Goal: Information Seeking & Learning: Learn about a topic

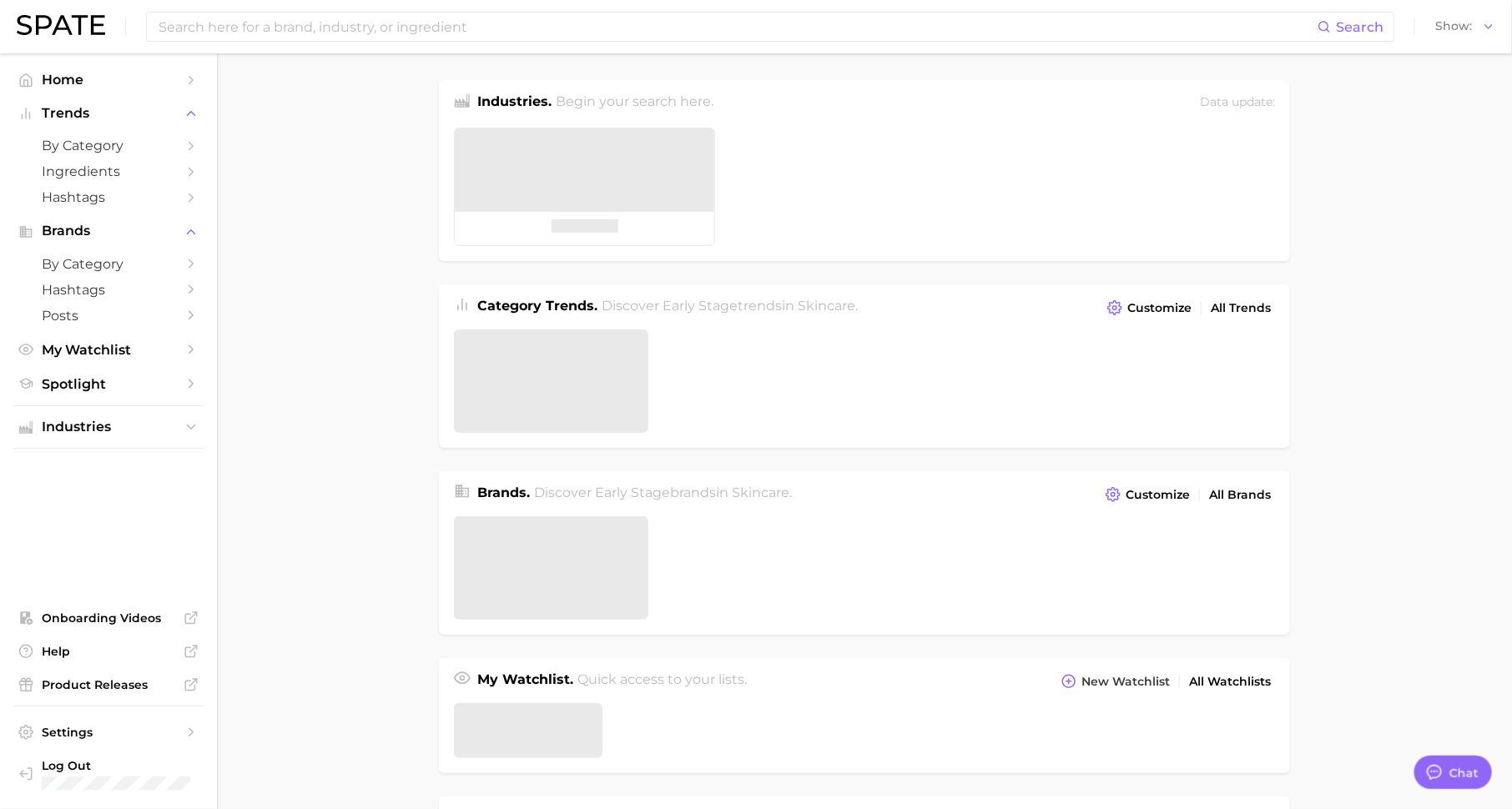
type textarea "x"
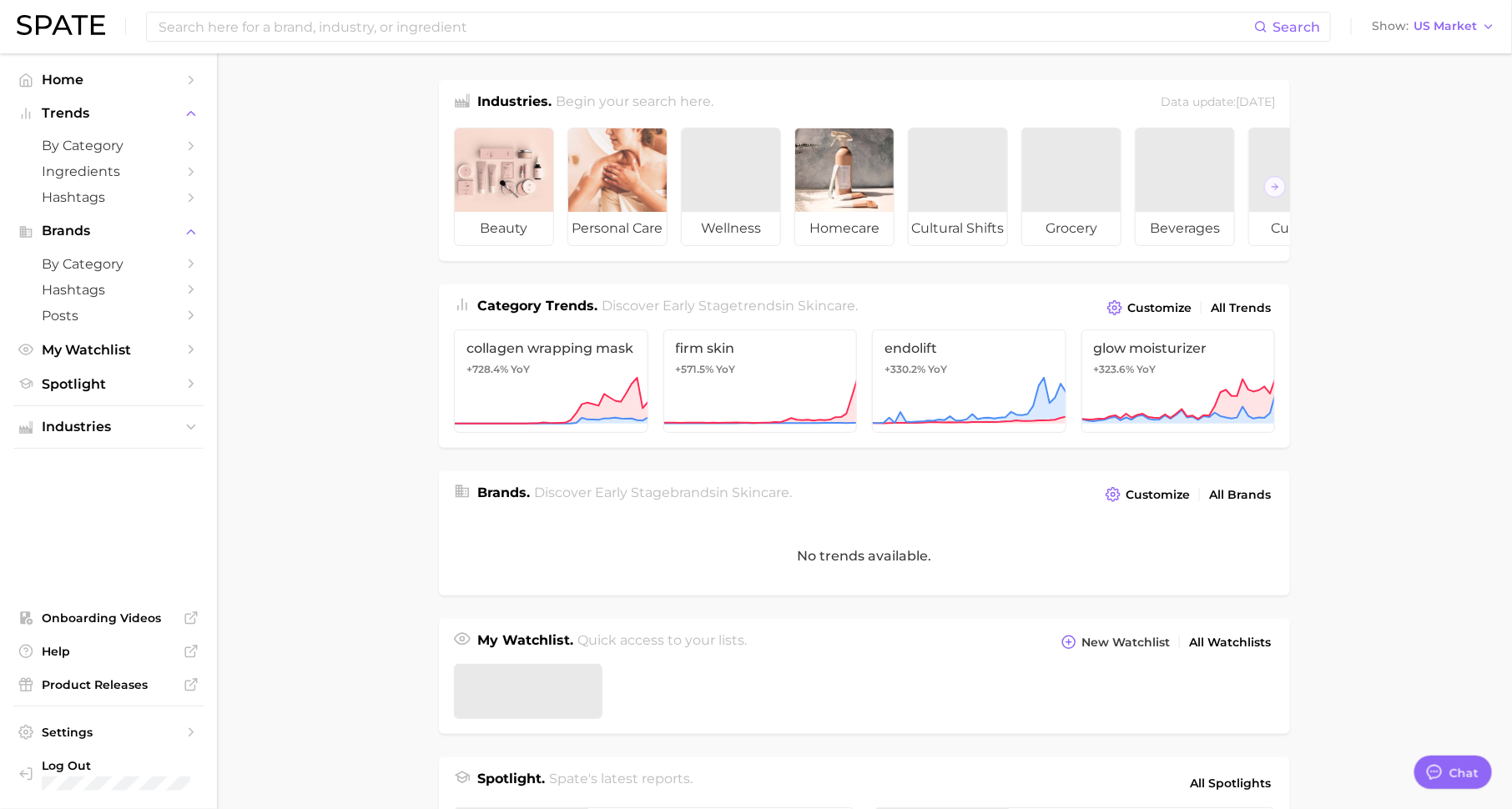
scroll to position [21, 0]
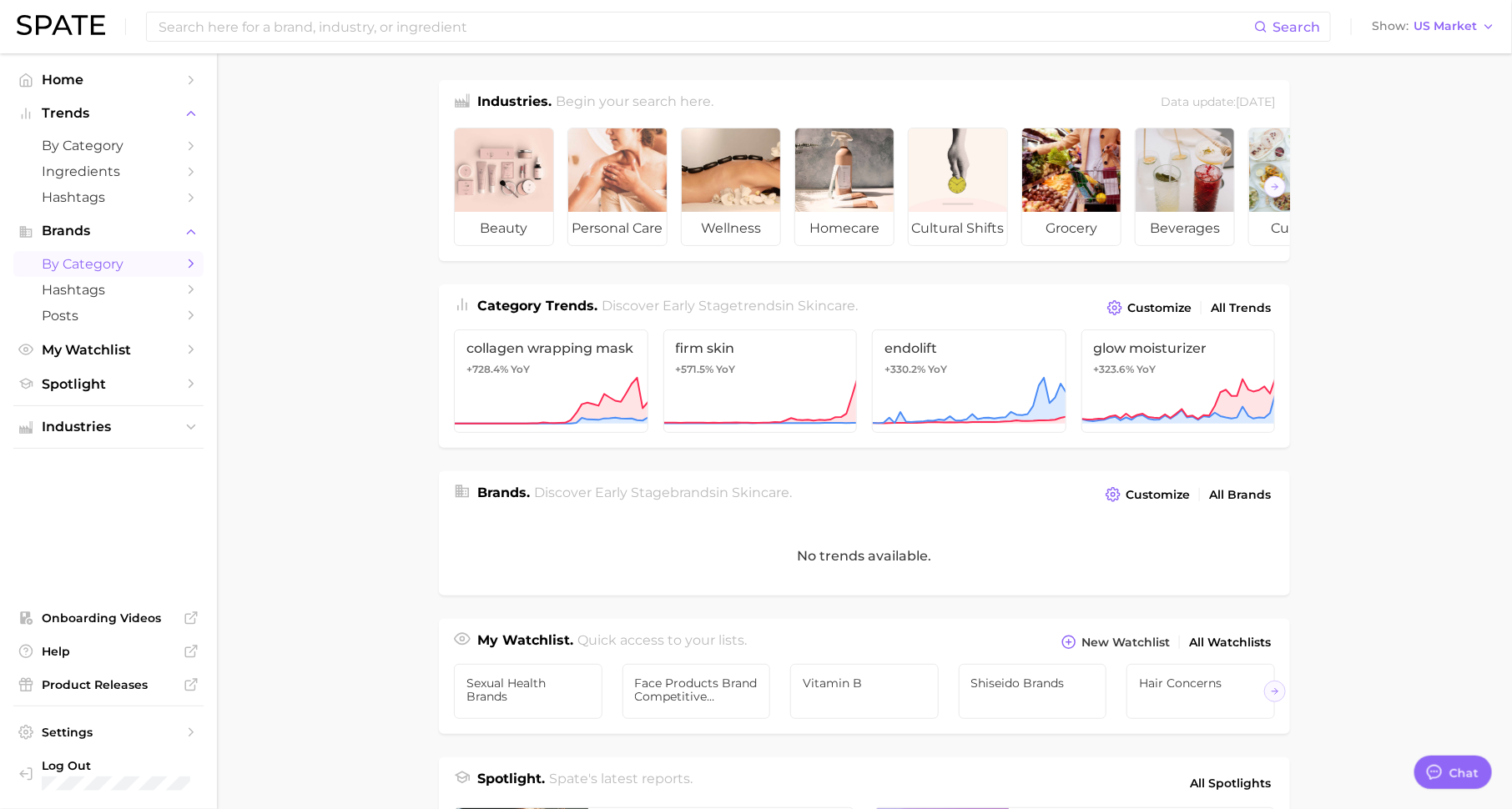
click at [127, 264] on span "by Category" at bounding box center [108, 264] width 134 height 16
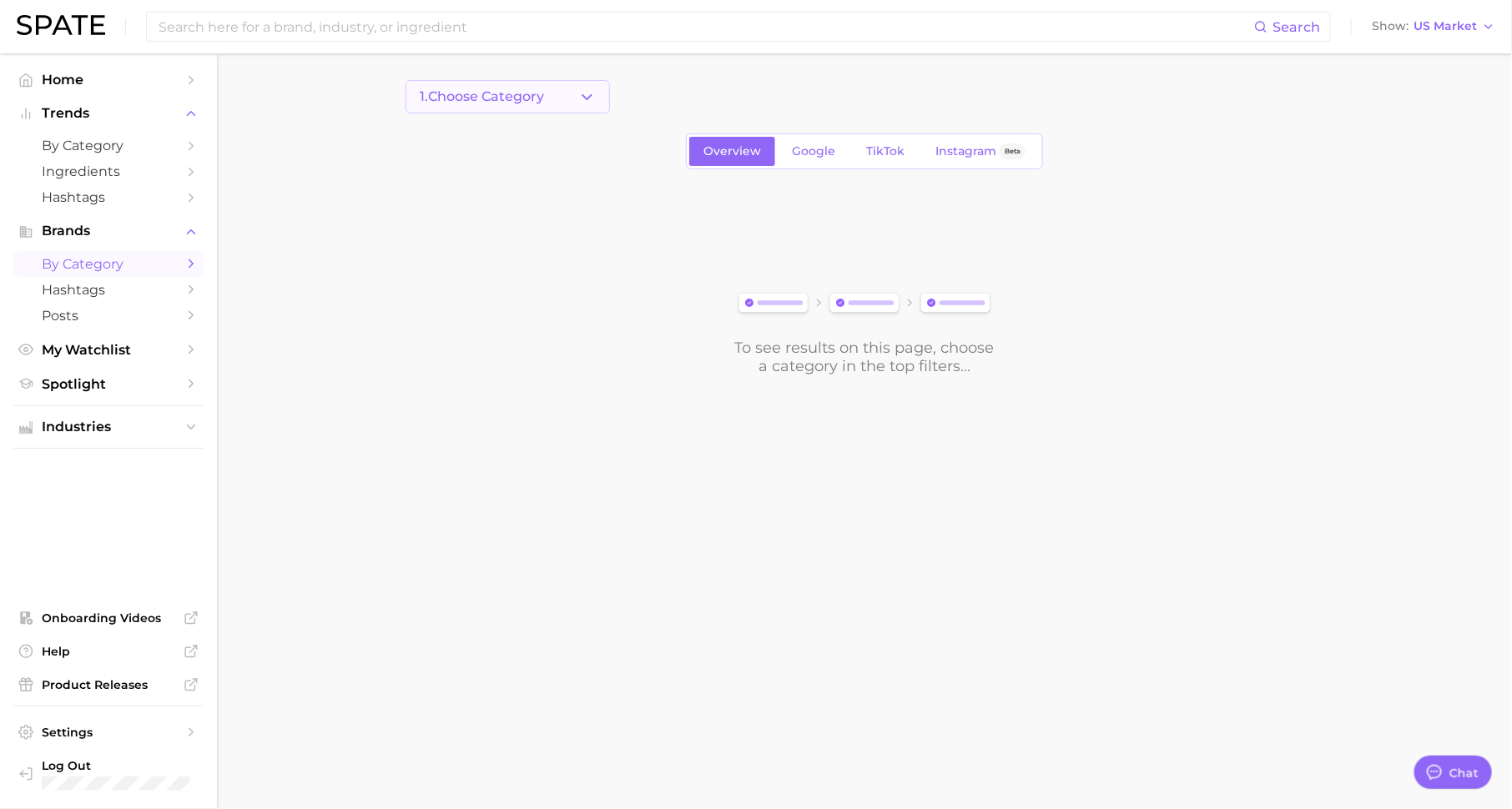
click at [555, 101] on button "1. Choose Category" at bounding box center [507, 96] width 204 height 33
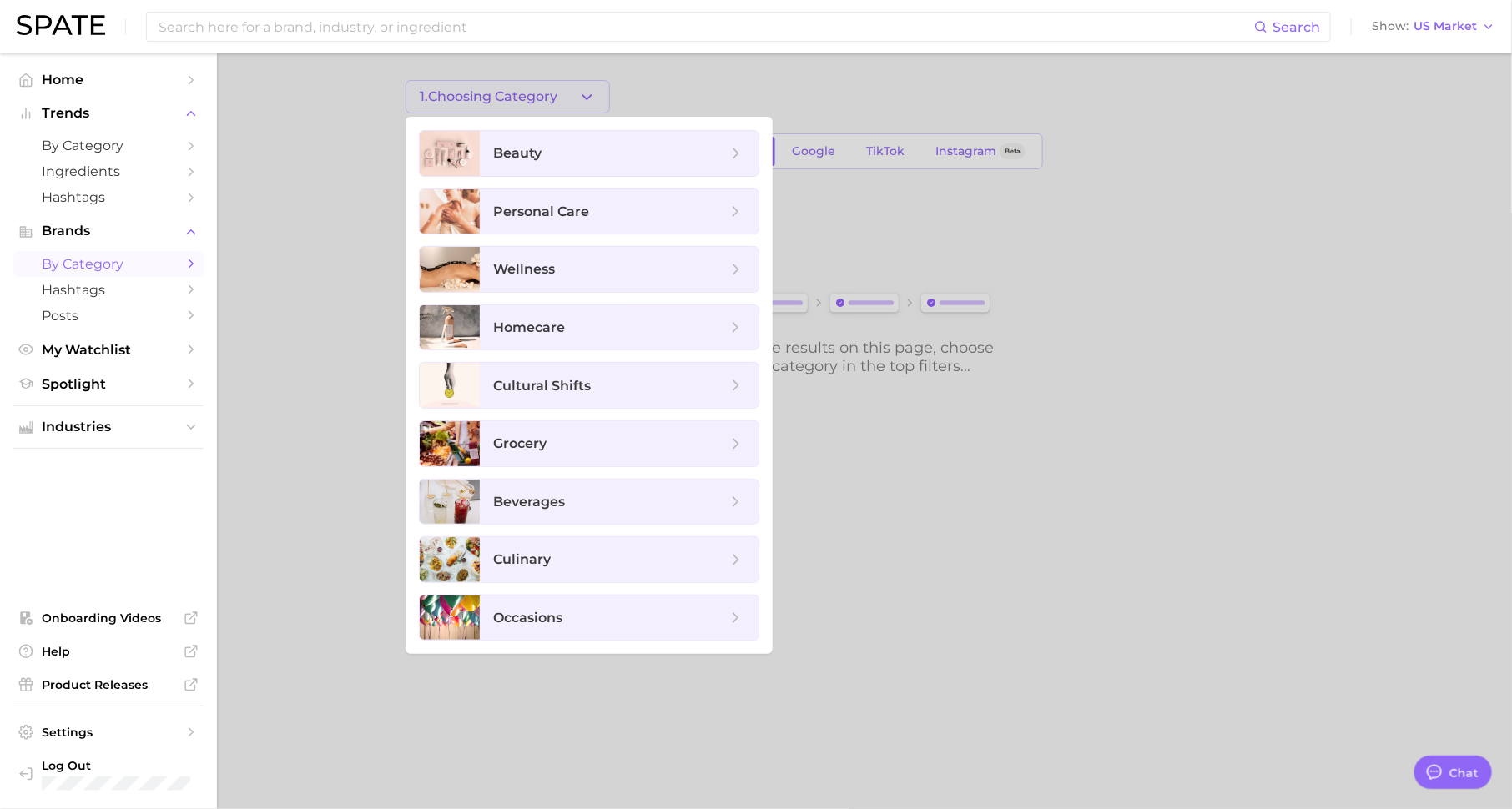
click at [294, 254] on div at bounding box center [756, 404] width 1512 height 809
click at [294, 254] on main "1. Choosing Category beauty personal care wellness homecare cultural shifts gro…" at bounding box center [863, 255] width 1295 height 405
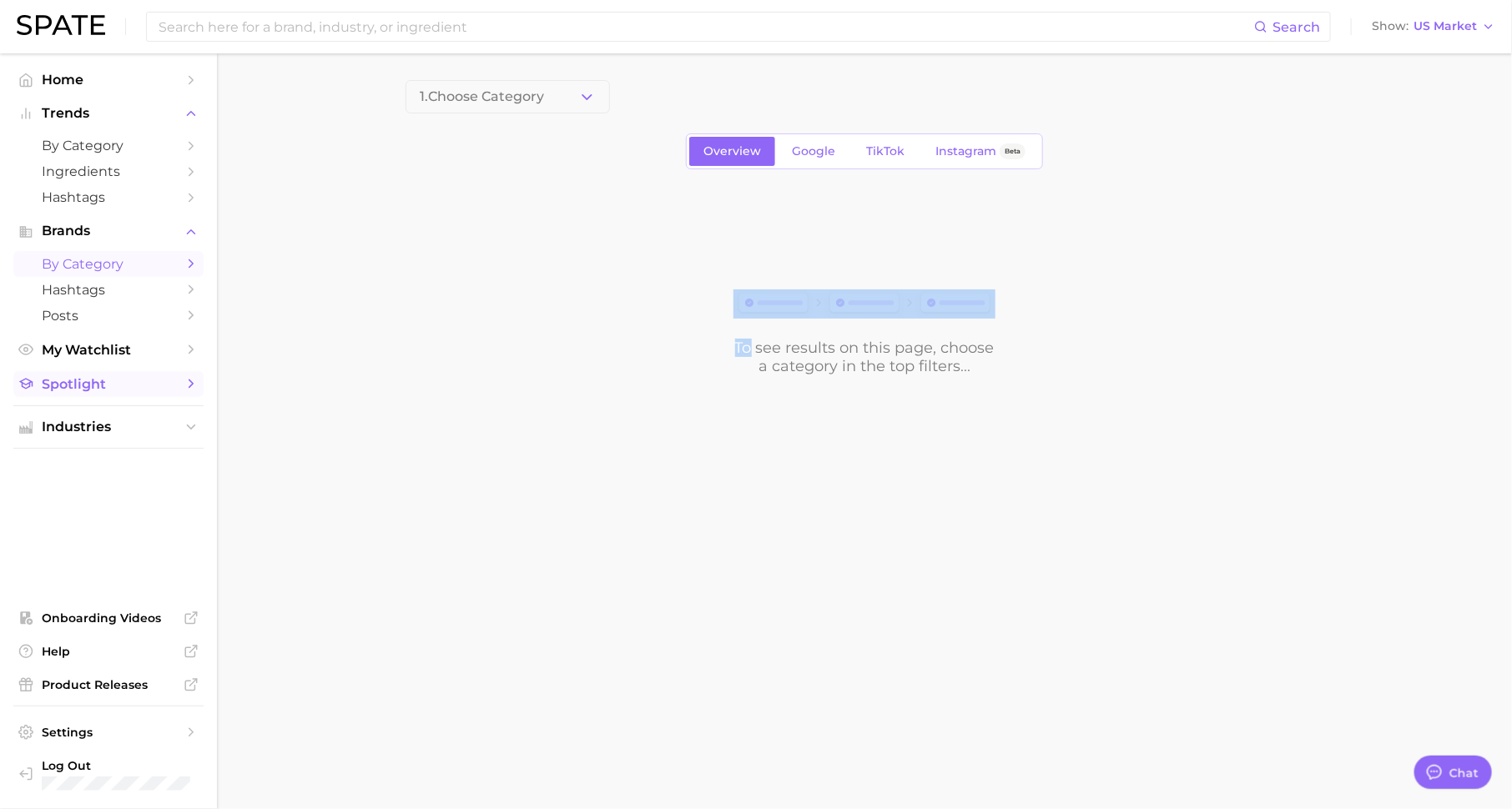
click at [168, 386] on span "Spotlight" at bounding box center [108, 384] width 134 height 16
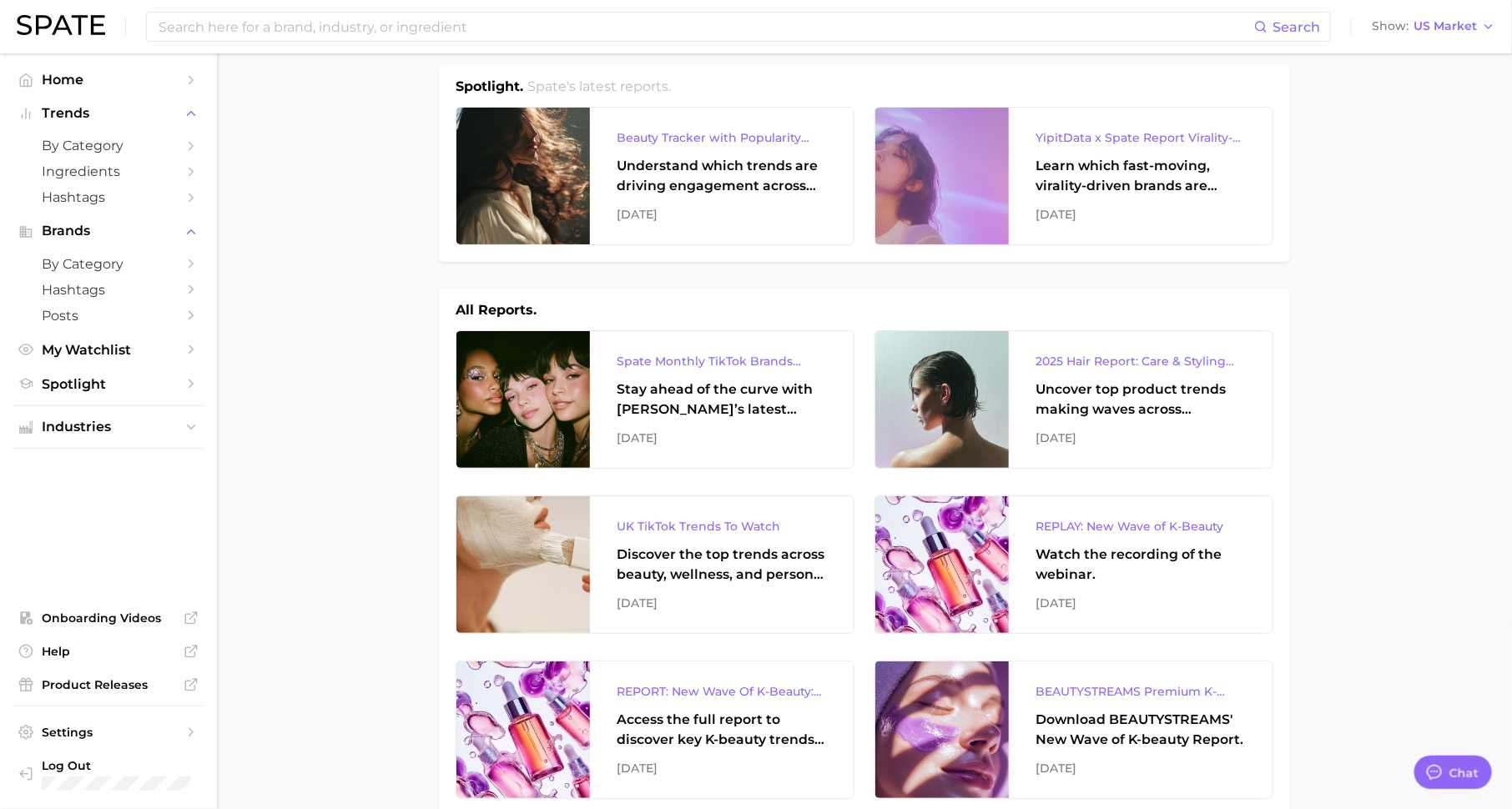
scroll to position [10, 0]
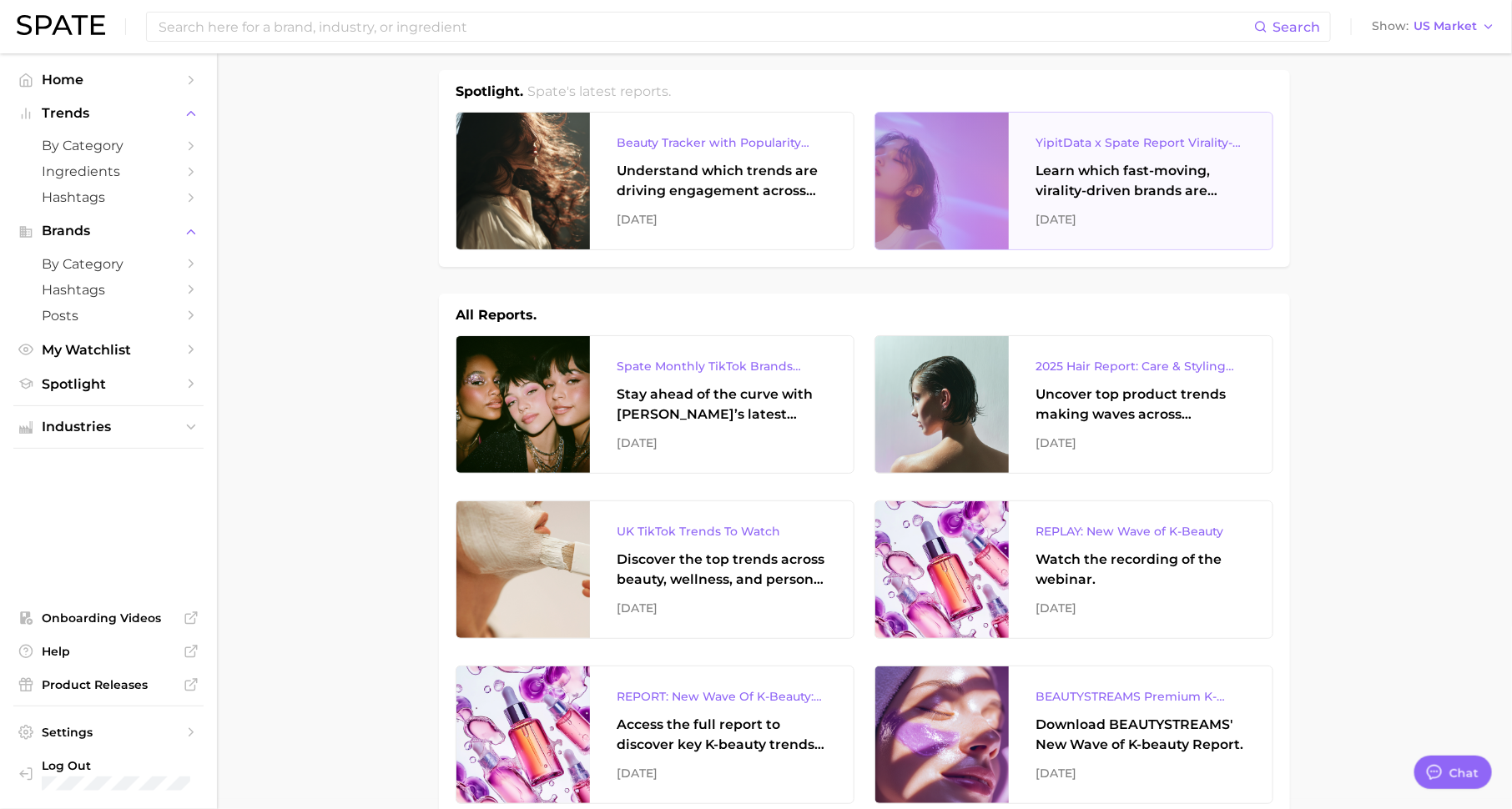
click at [1095, 189] on div "Learn which fast-moving, virality-driven brands are leading the pack, the risks…" at bounding box center [1140, 181] width 210 height 40
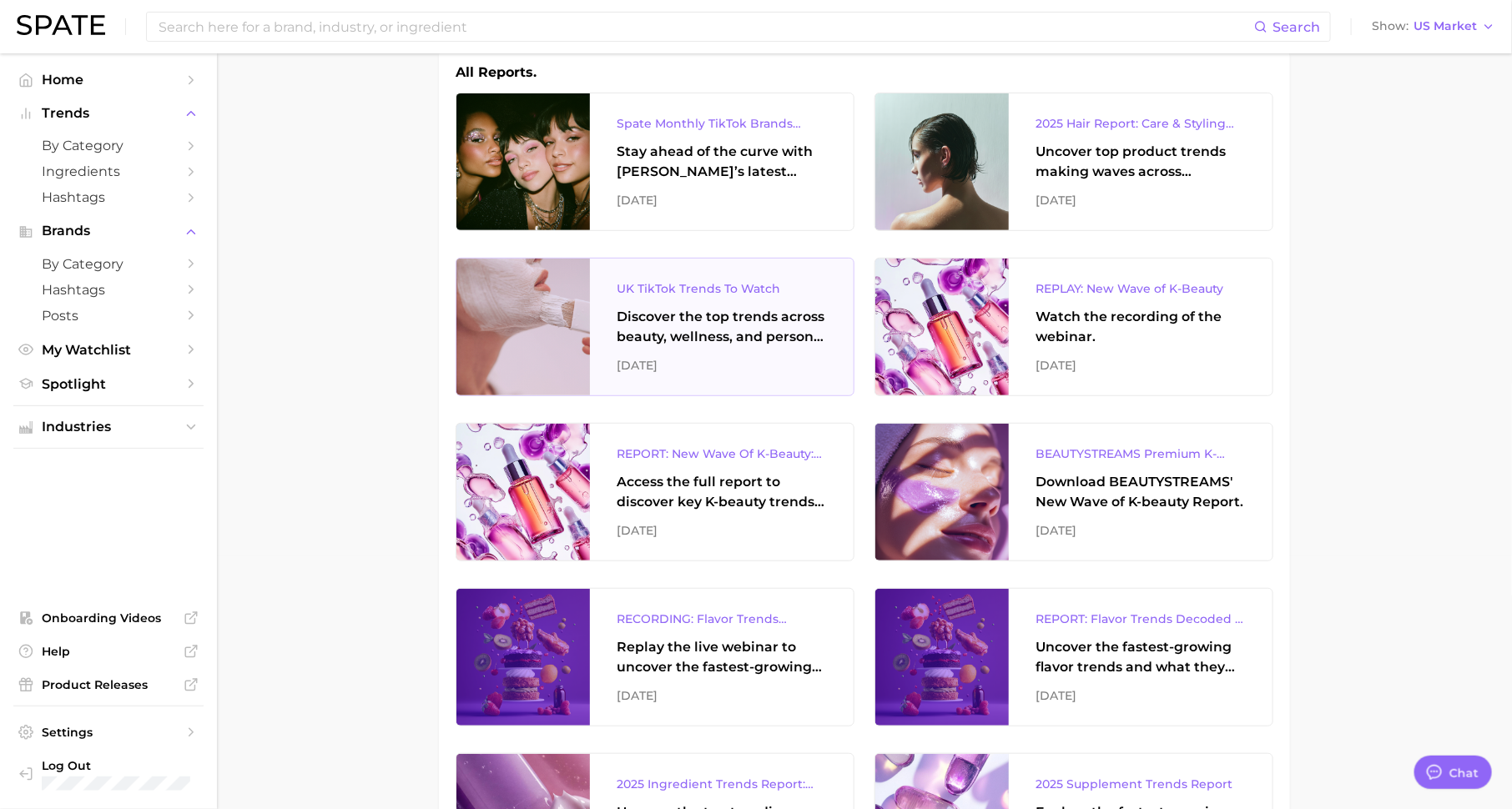
scroll to position [228, 0]
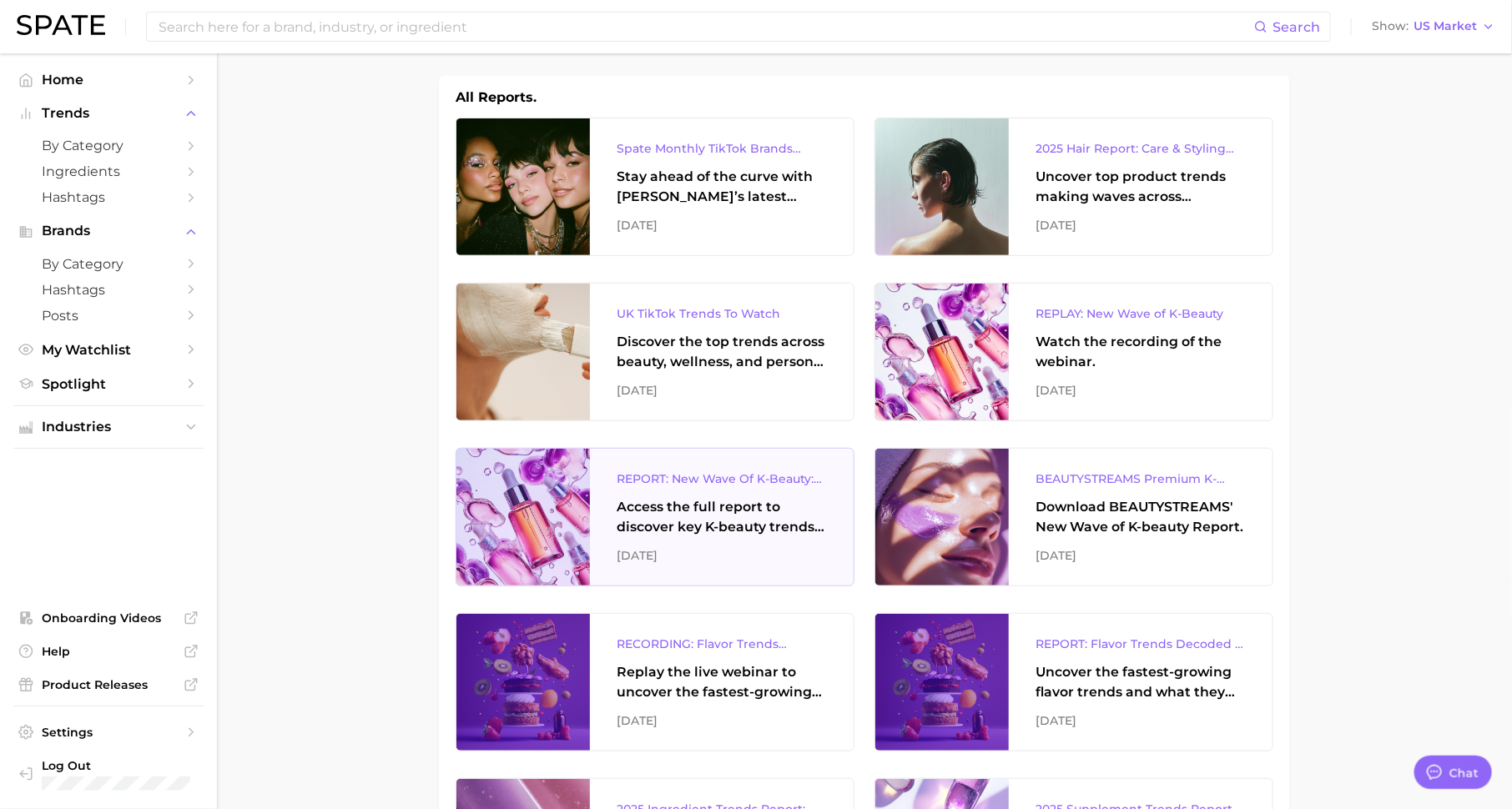
click at [717, 532] on div "Access the full report to discover key K-beauty trends influencing [DATE] beaut…" at bounding box center [721, 517] width 210 height 40
click at [172, 147] on span "by Category" at bounding box center [108, 145] width 134 height 16
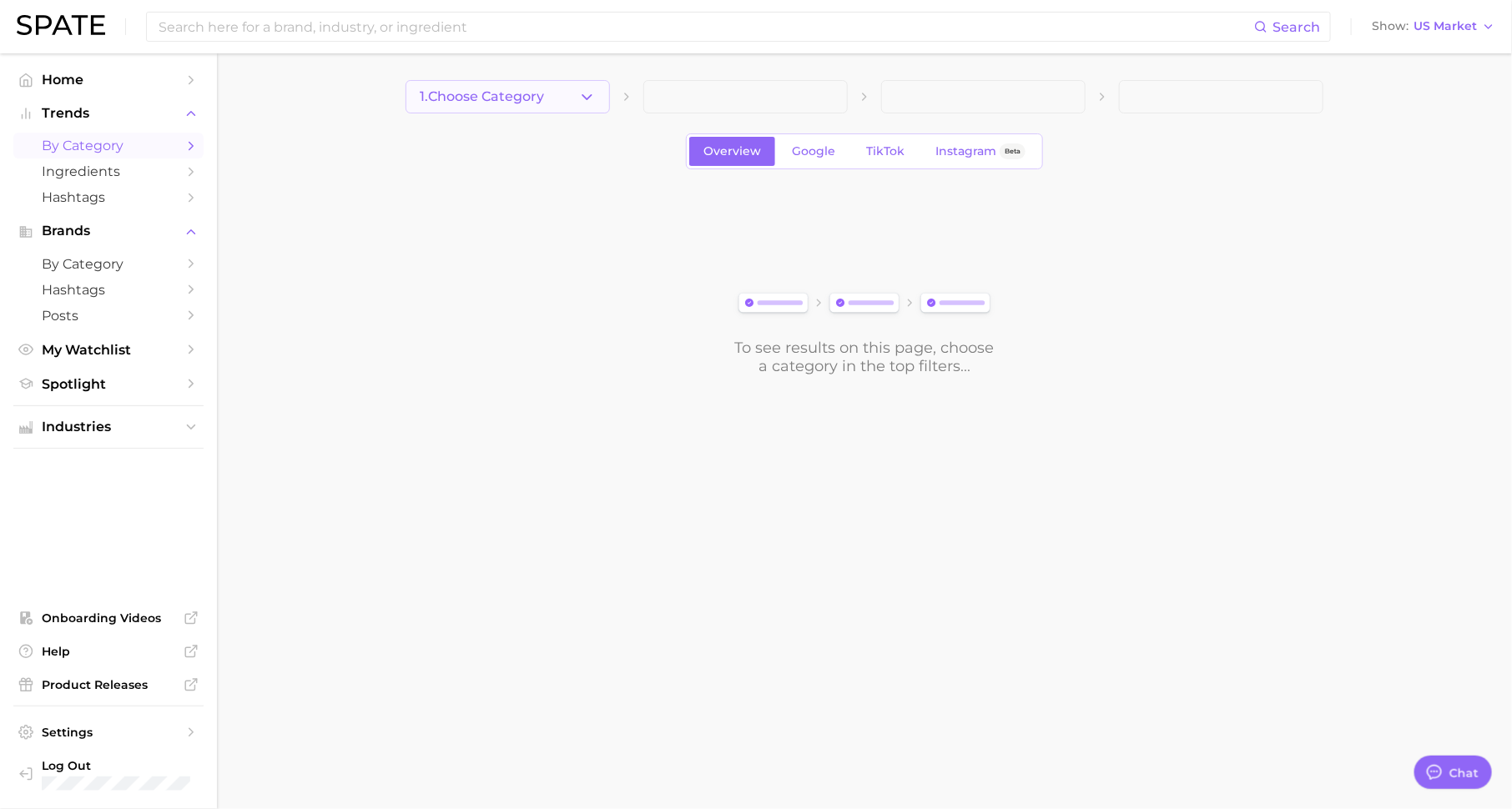
click at [574, 98] on button "1. Choose Category" at bounding box center [507, 96] width 204 height 33
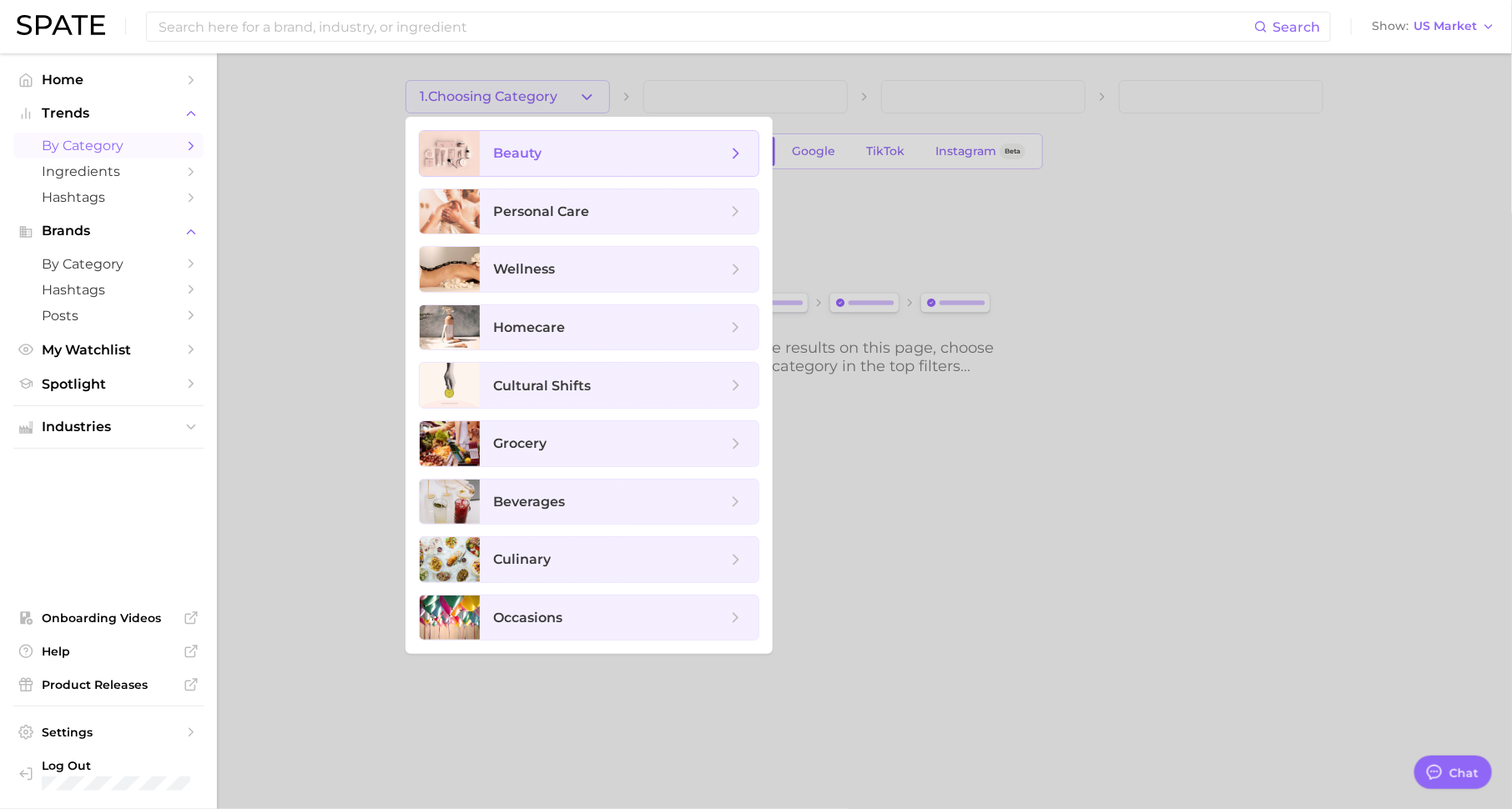
click at [574, 161] on span "beauty" at bounding box center [610, 153] width 234 height 18
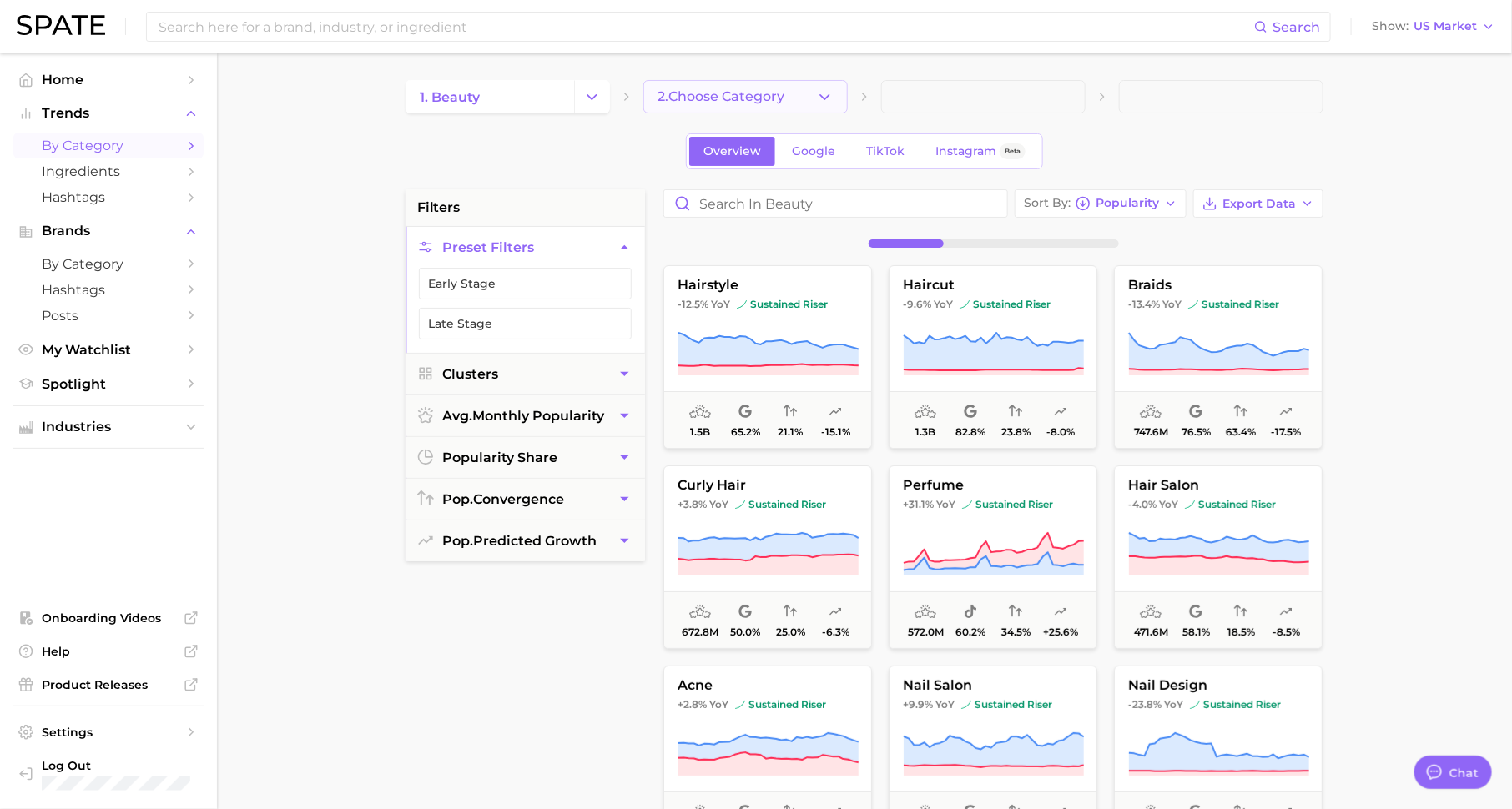
click at [781, 103] on span "2. Choose Category" at bounding box center [721, 97] width 127 height 15
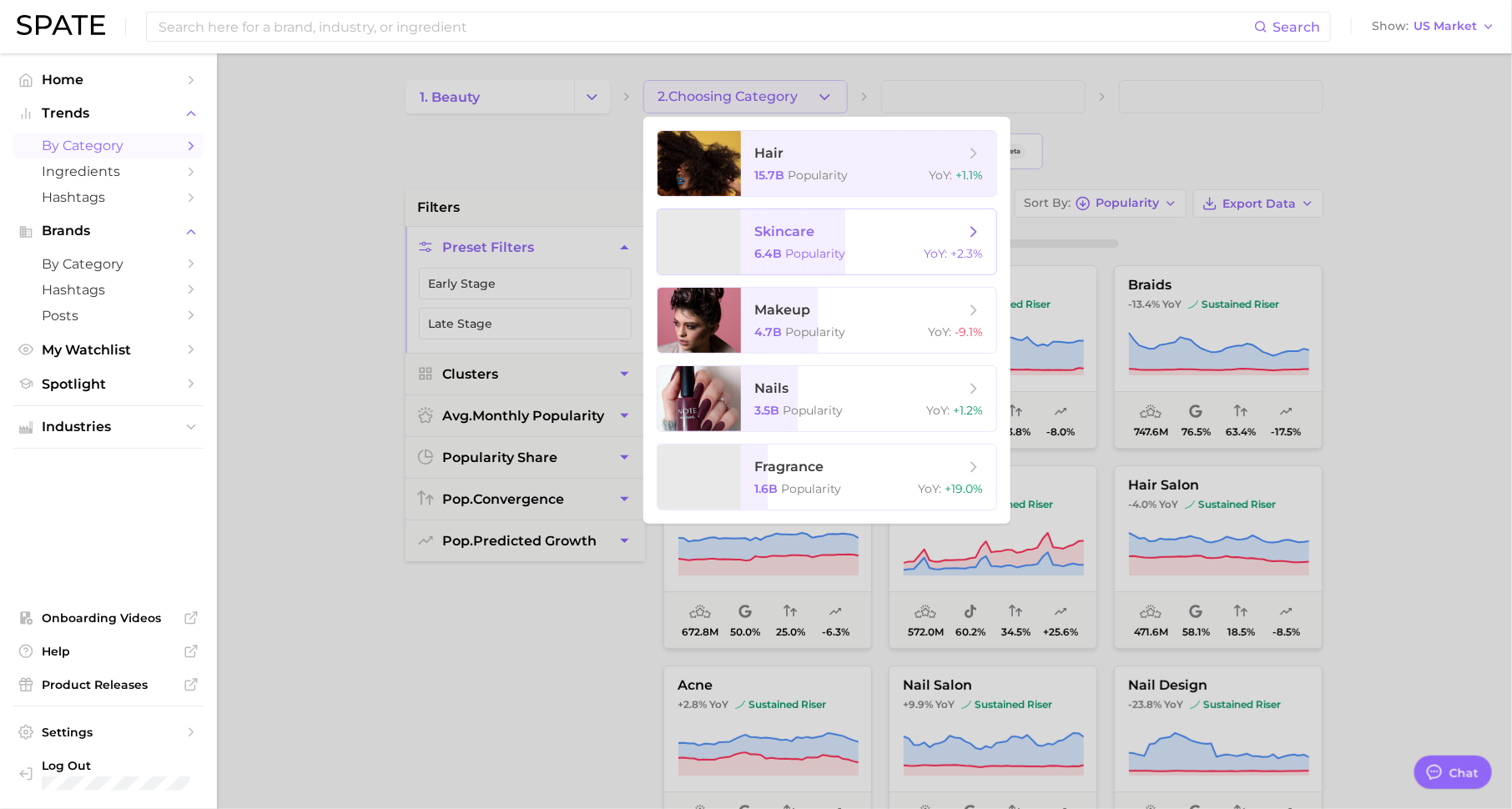
click at [821, 230] on span "skincare" at bounding box center [859, 232] width 210 height 18
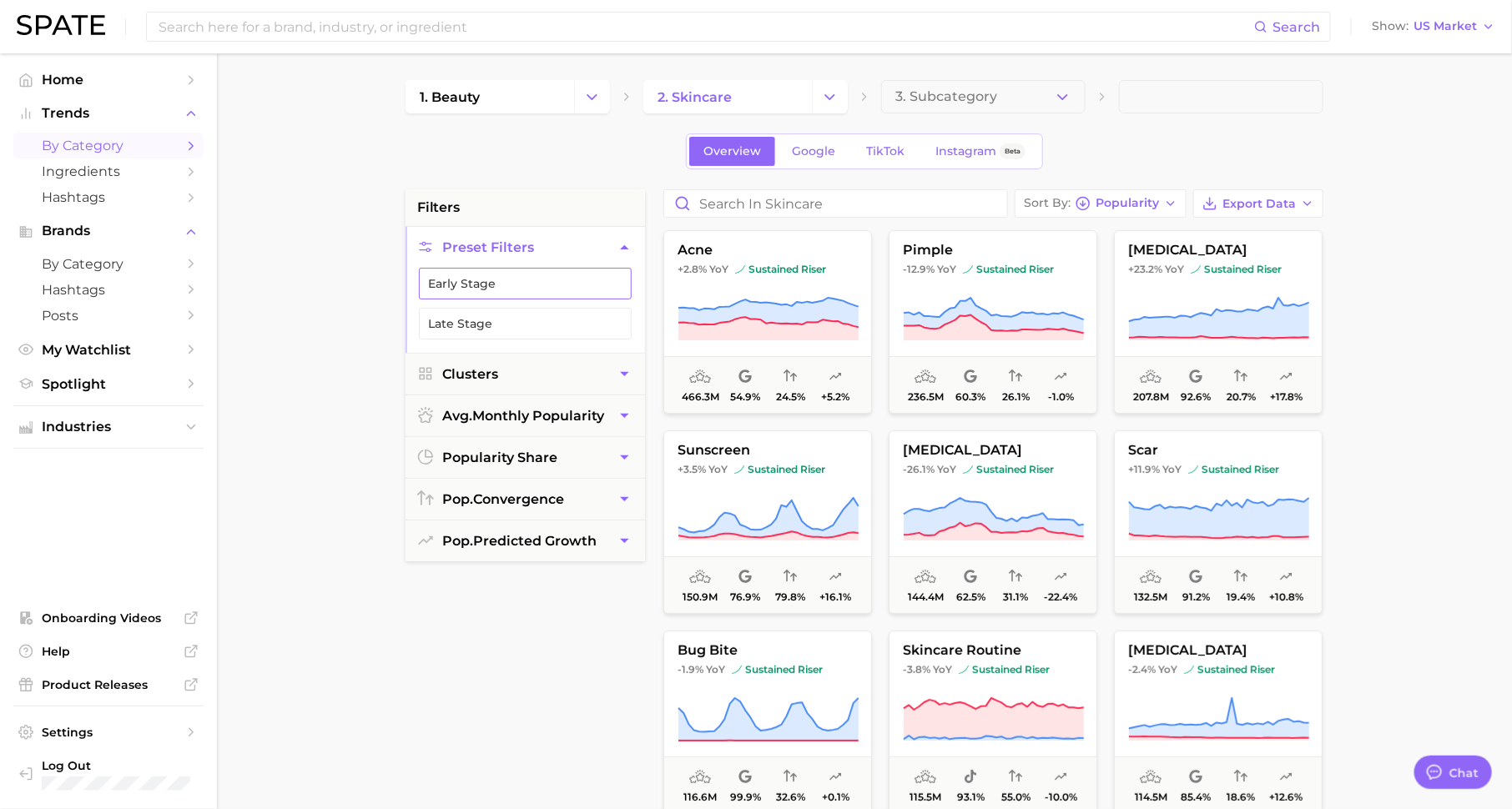
click at [557, 279] on button "Early Stage" at bounding box center [525, 283] width 213 height 31
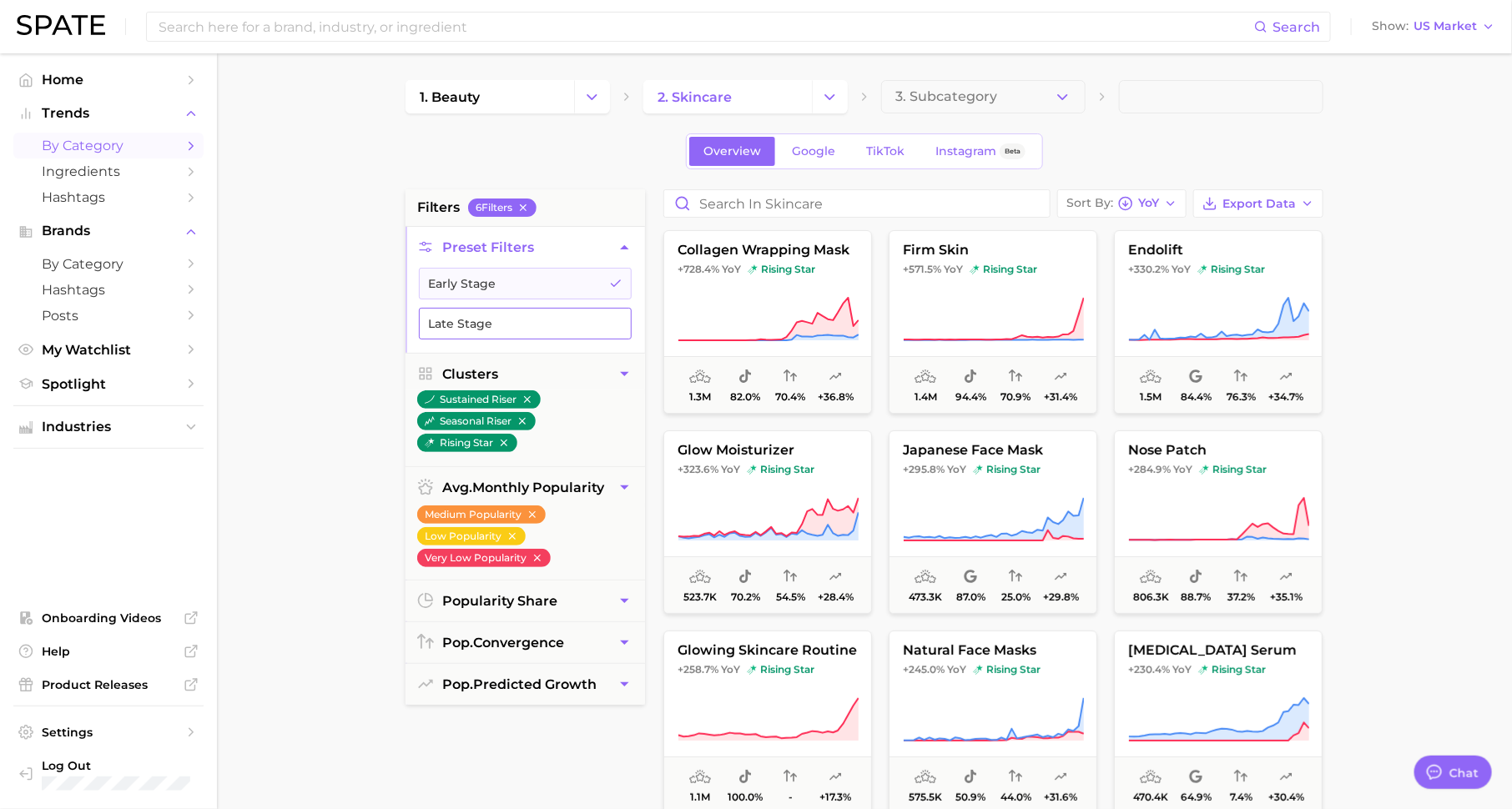
click at [604, 320] on button "Late Stage" at bounding box center [525, 323] width 213 height 31
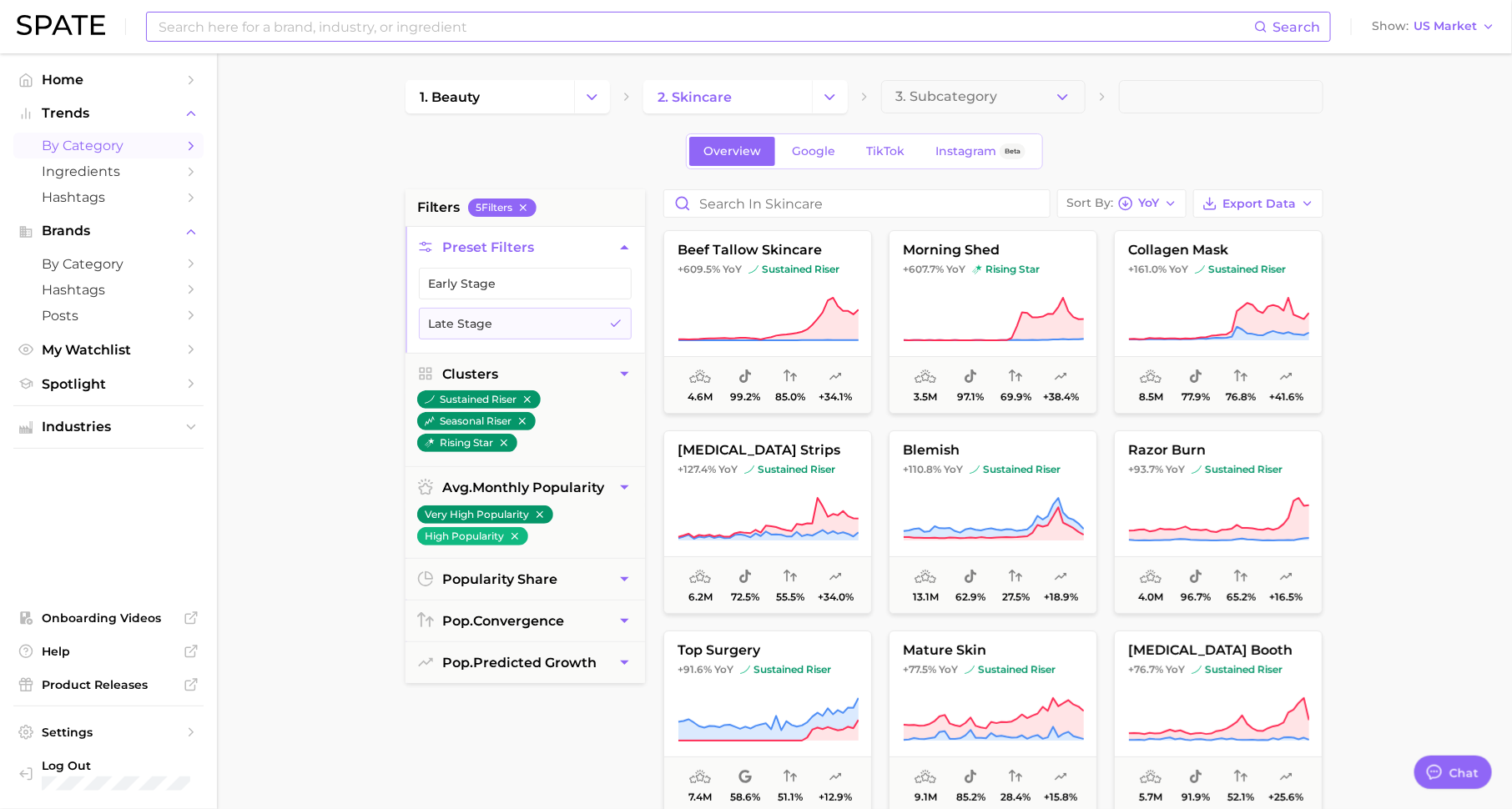
click at [443, 28] on input at bounding box center [705, 27] width 1097 height 28
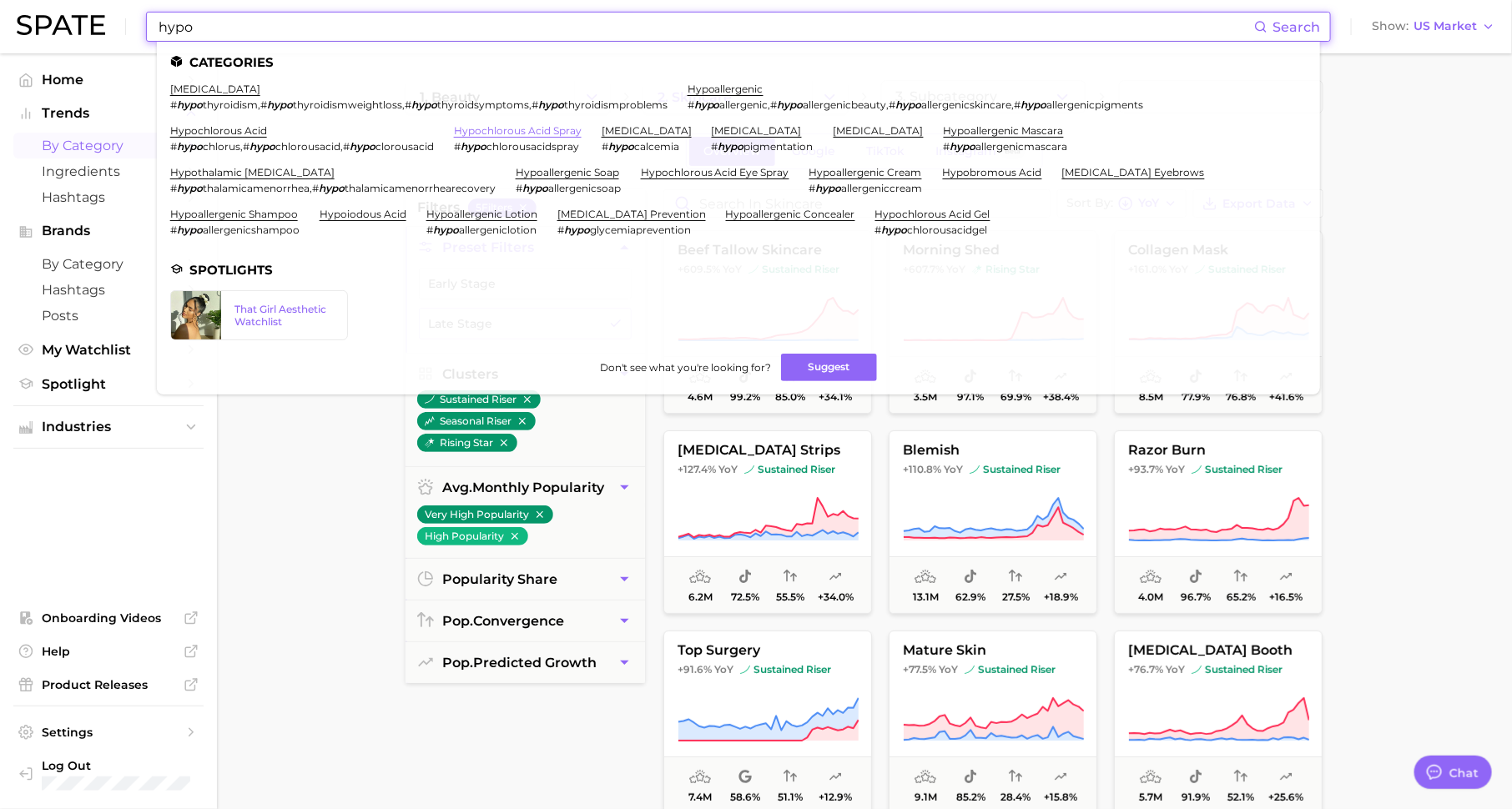
type input "hypo"
click at [546, 131] on link "hypochlorous acid spray" at bounding box center [518, 130] width 127 height 12
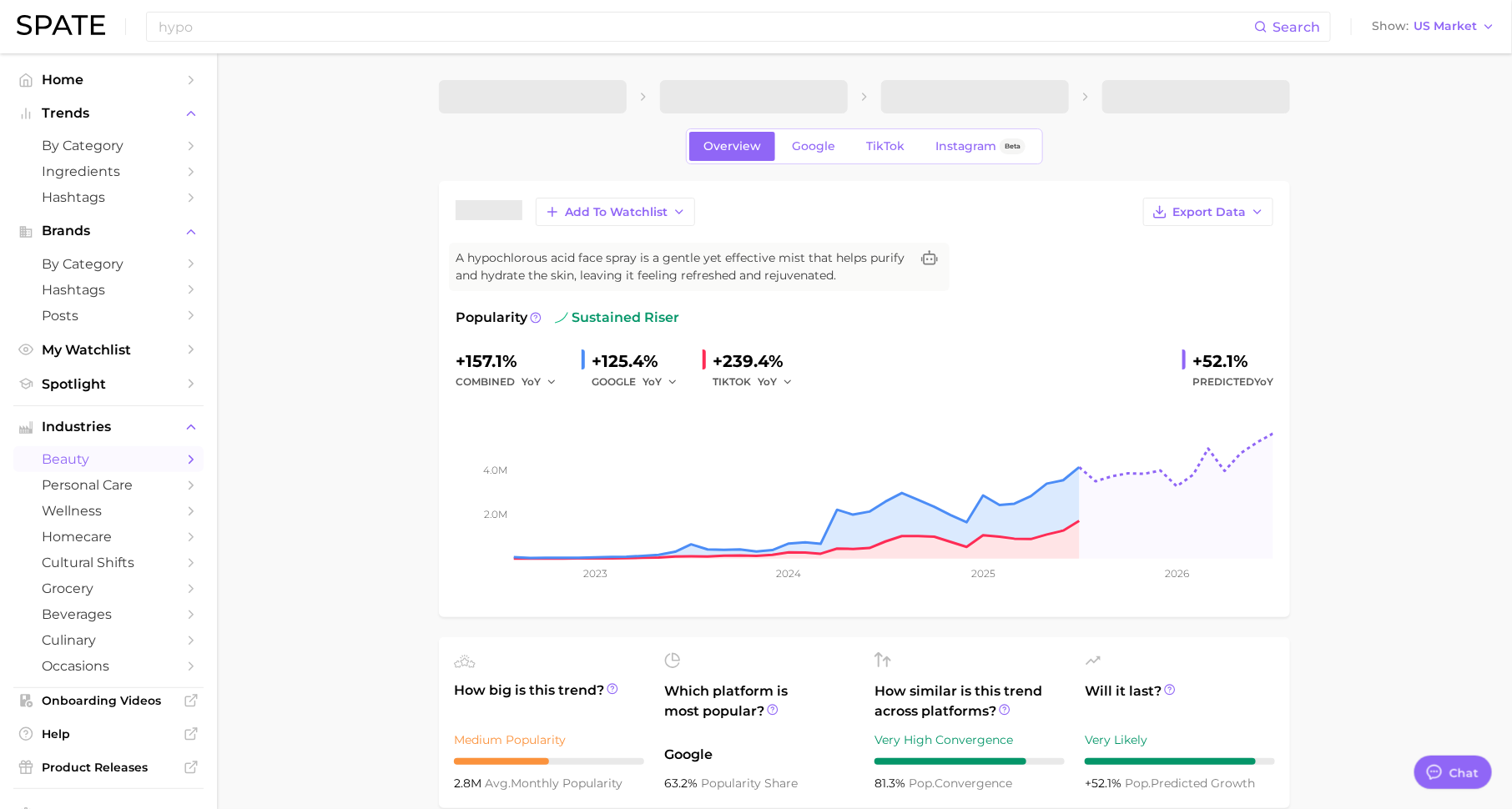
type textarea "x"
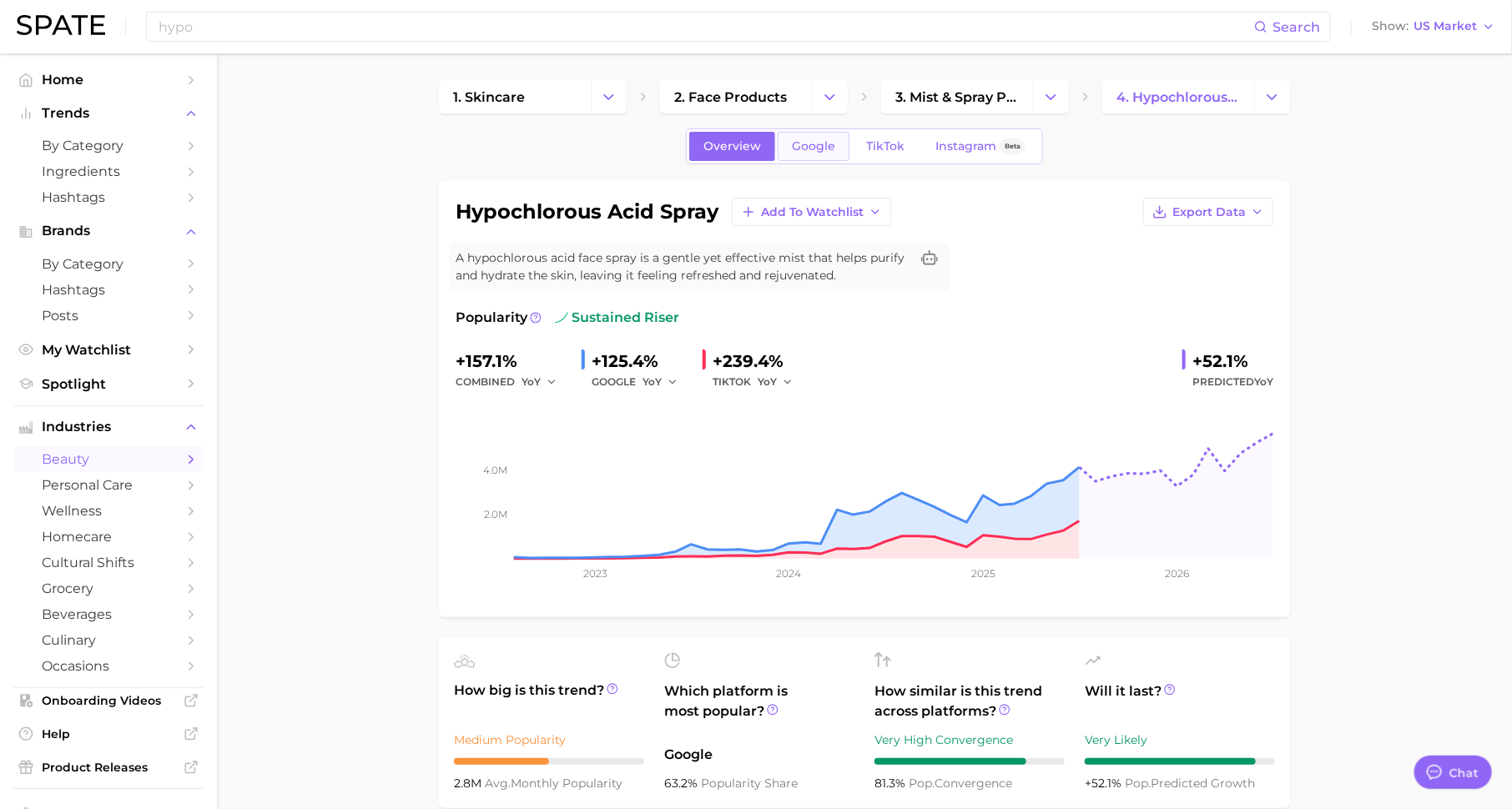
click at [817, 141] on span "Google" at bounding box center [814, 146] width 44 height 14
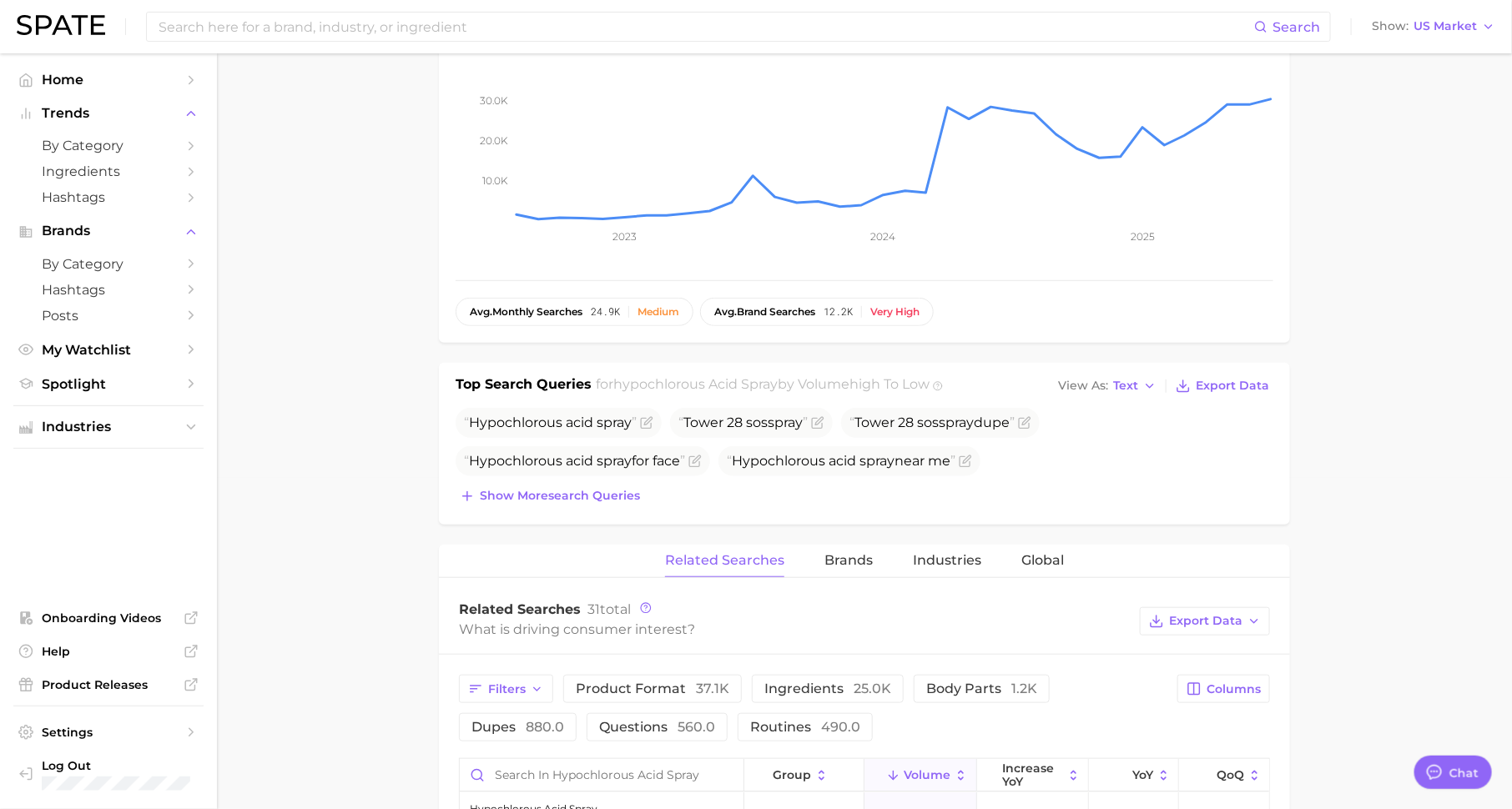
scroll to position [465, 0]
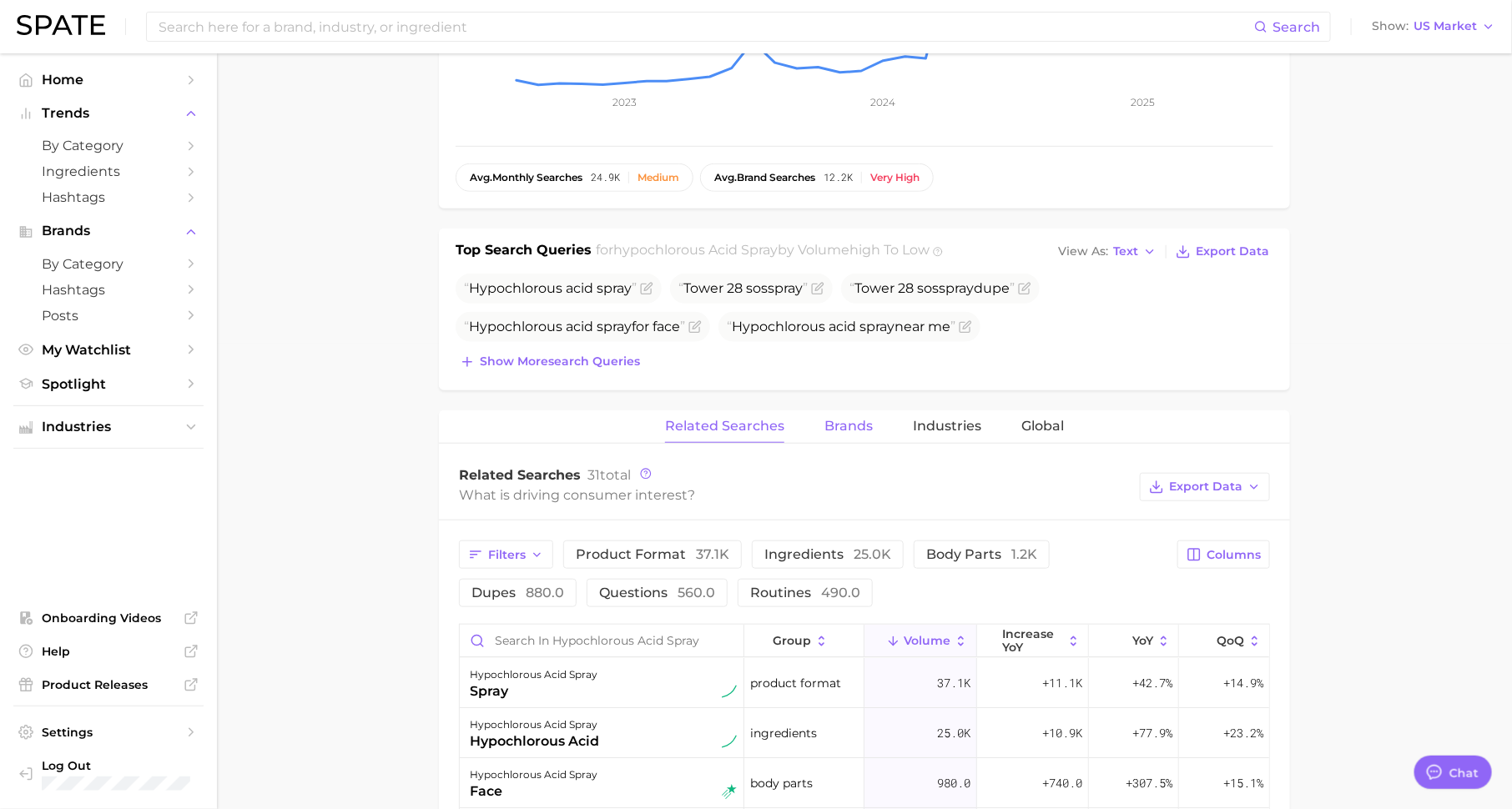
click at [847, 423] on span "Brands" at bounding box center [848, 426] width 48 height 15
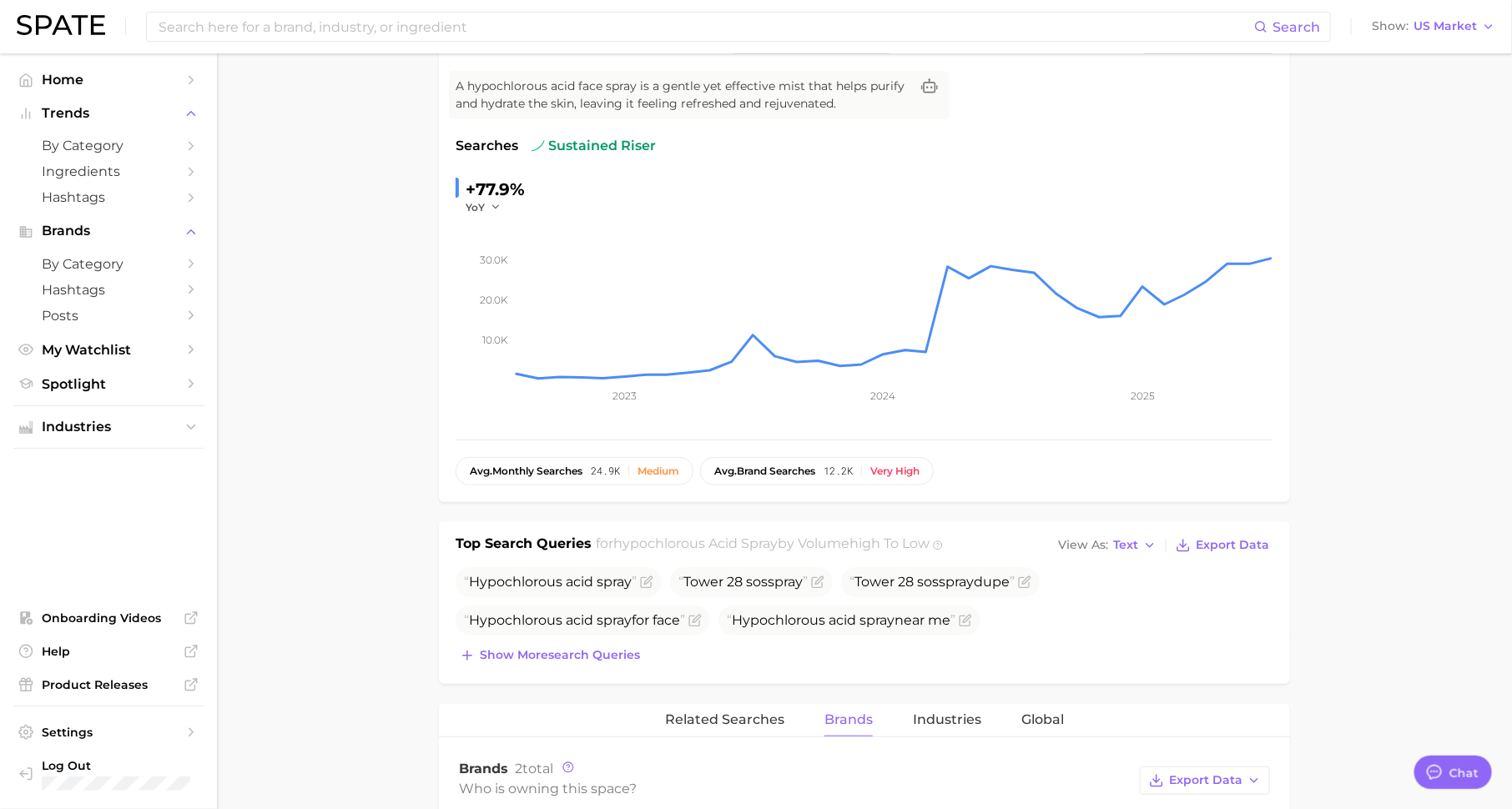
scroll to position [44, 0]
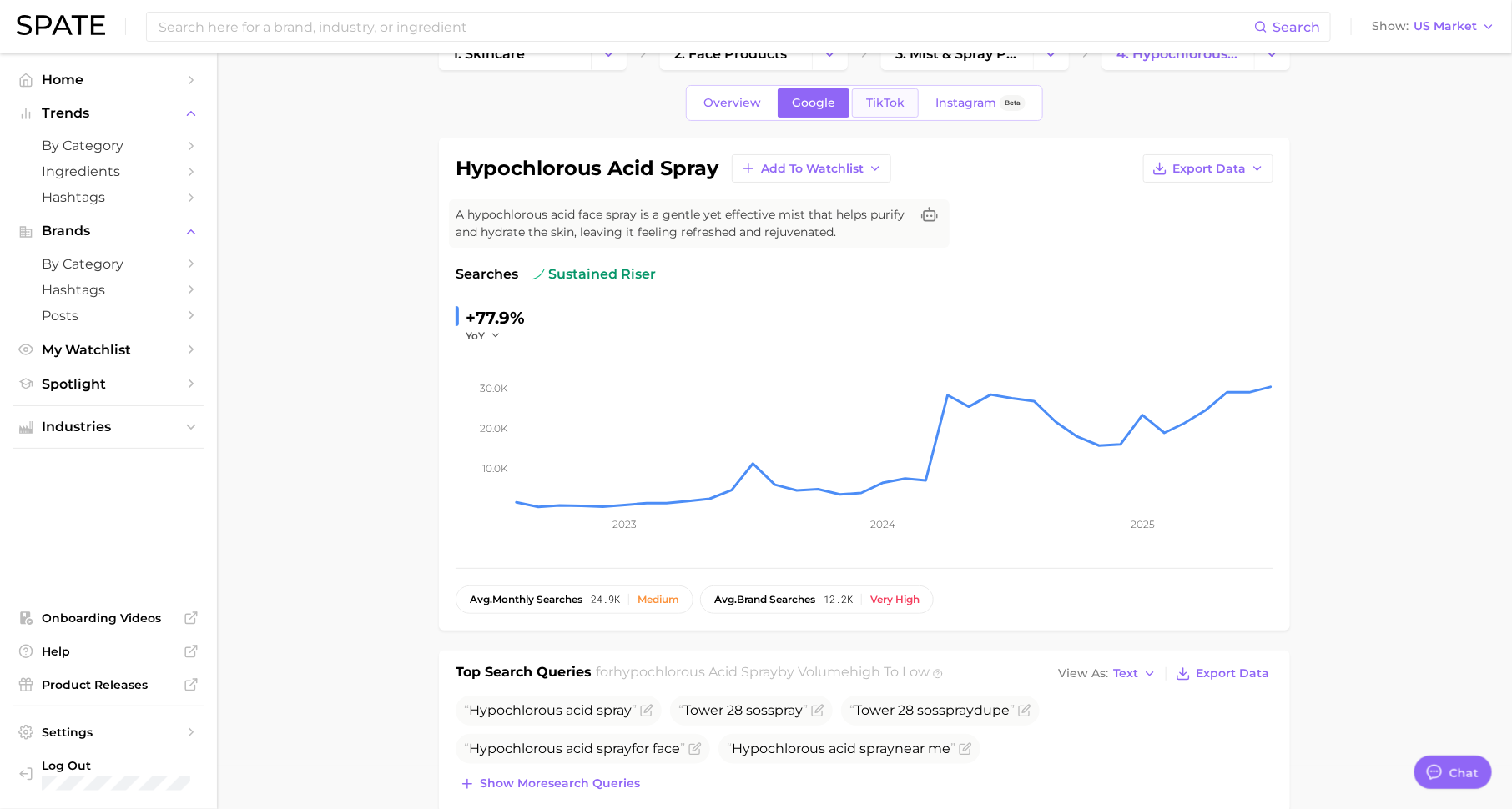
click at [884, 97] on span "TikTok" at bounding box center [885, 103] width 38 height 14
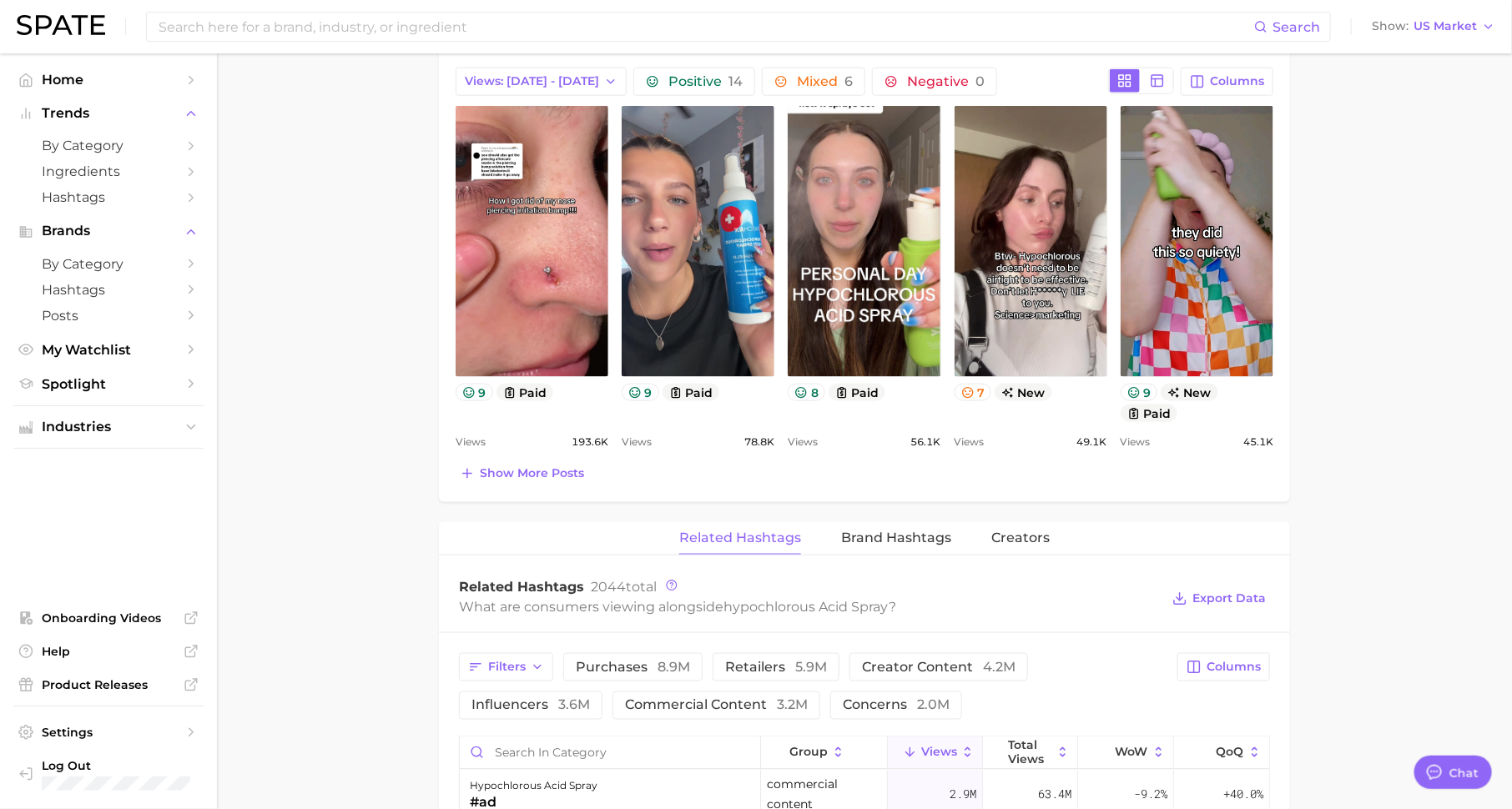
scroll to position [855, 0]
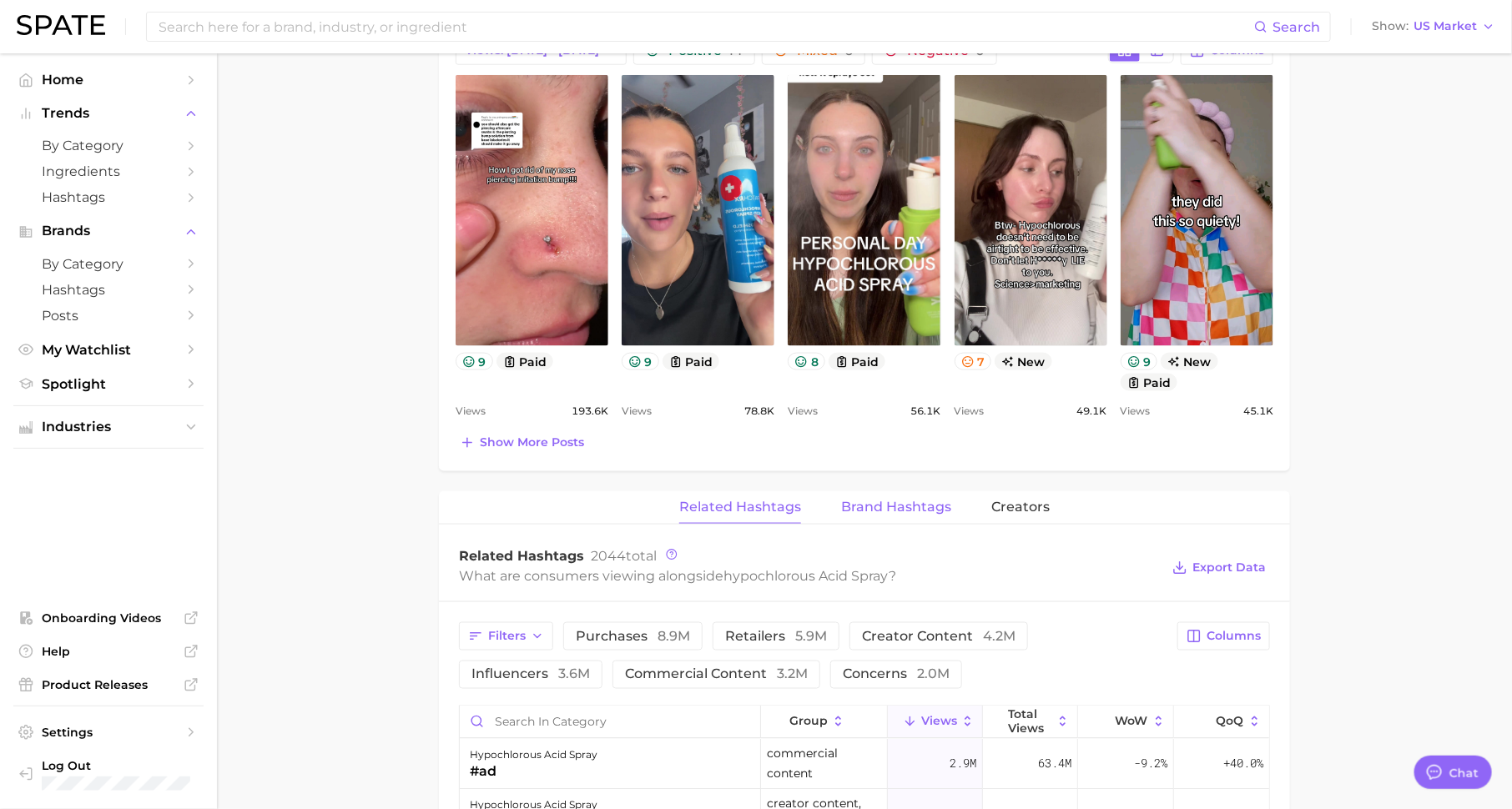
click at [895, 500] on span "Brand Hashtags" at bounding box center [897, 507] width 110 height 15
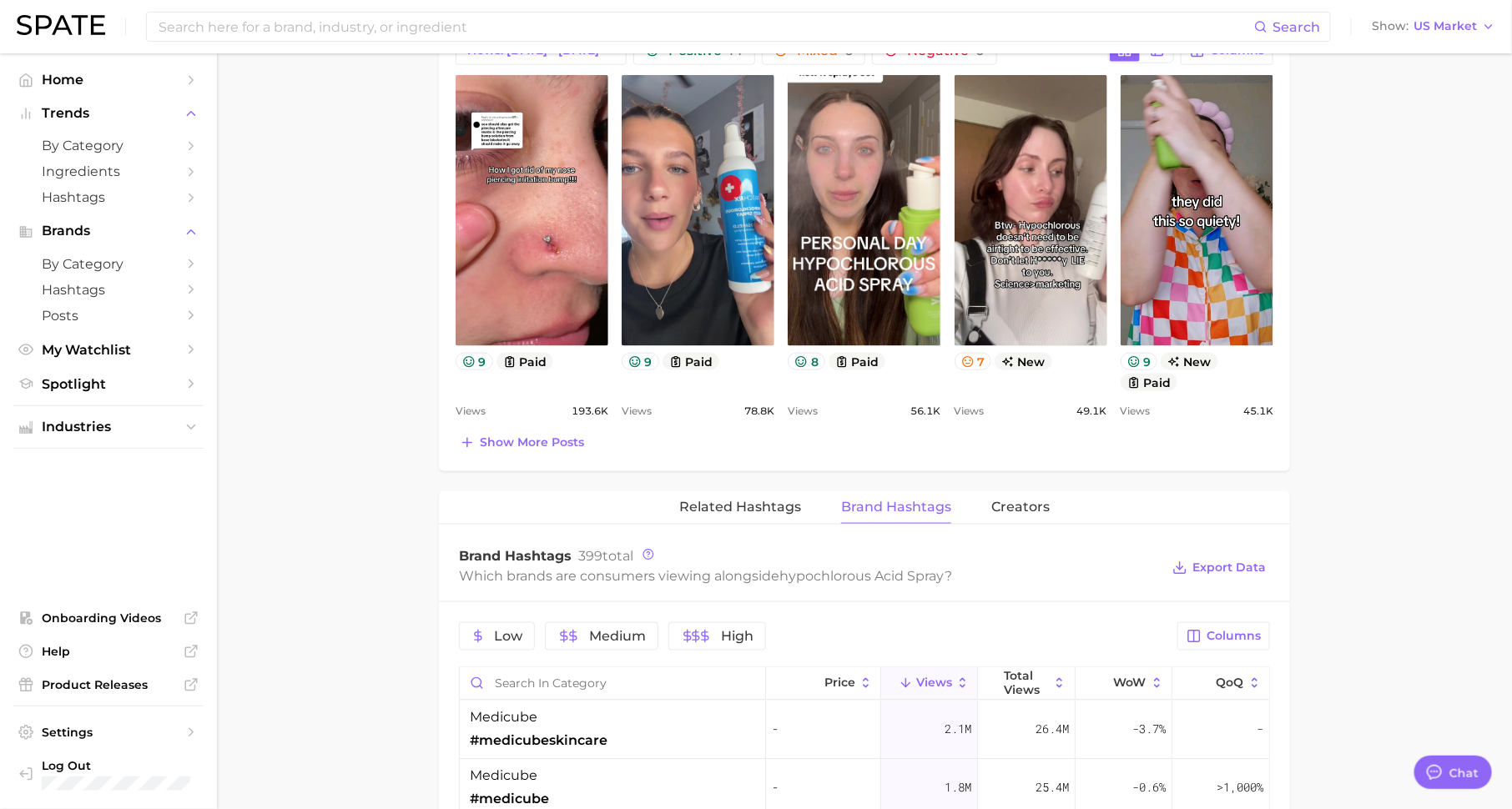
scroll to position [1060, 0]
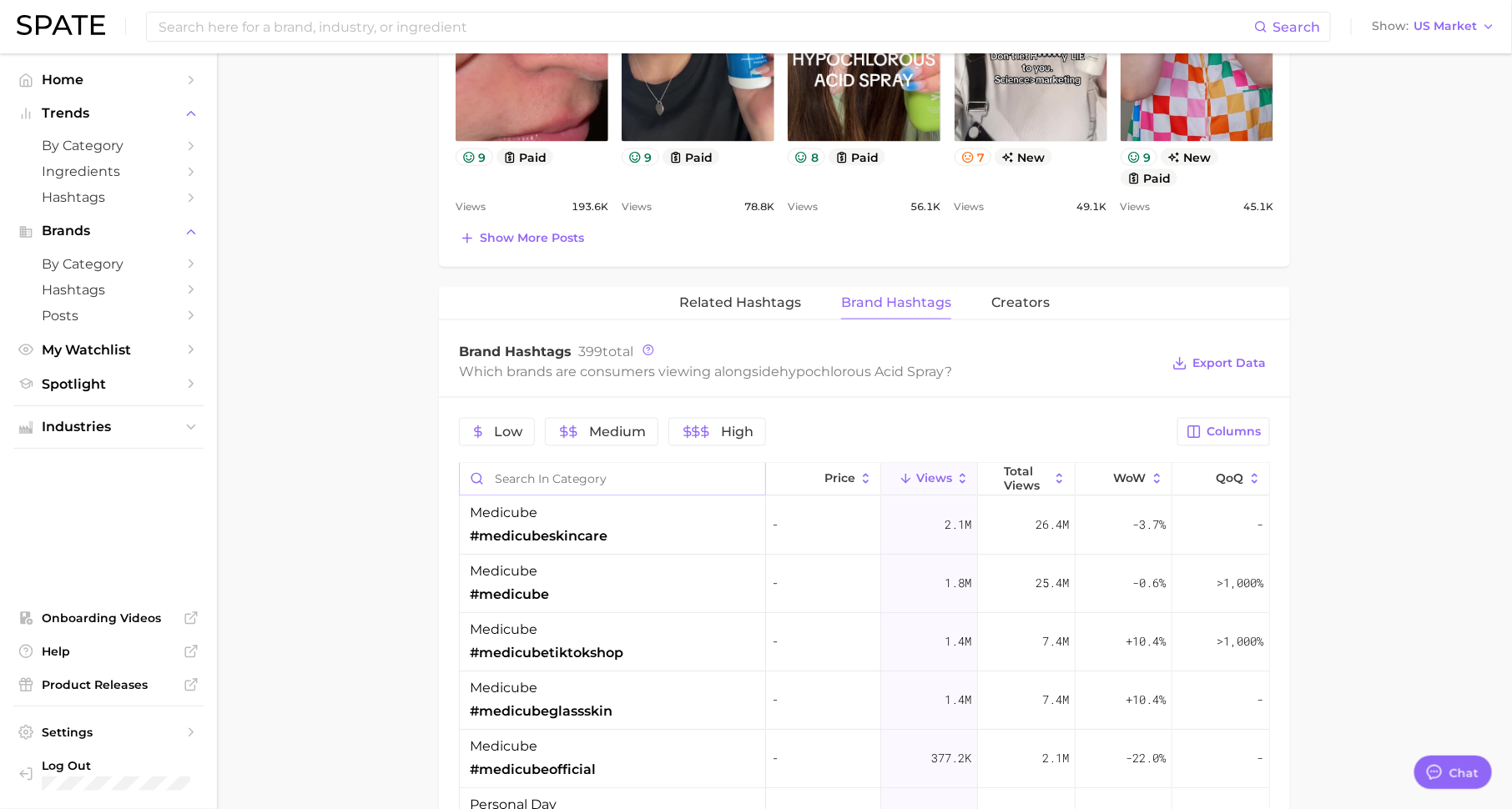
click at [704, 474] on input "Search in category" at bounding box center [613, 479] width 306 height 31
type input "cover"
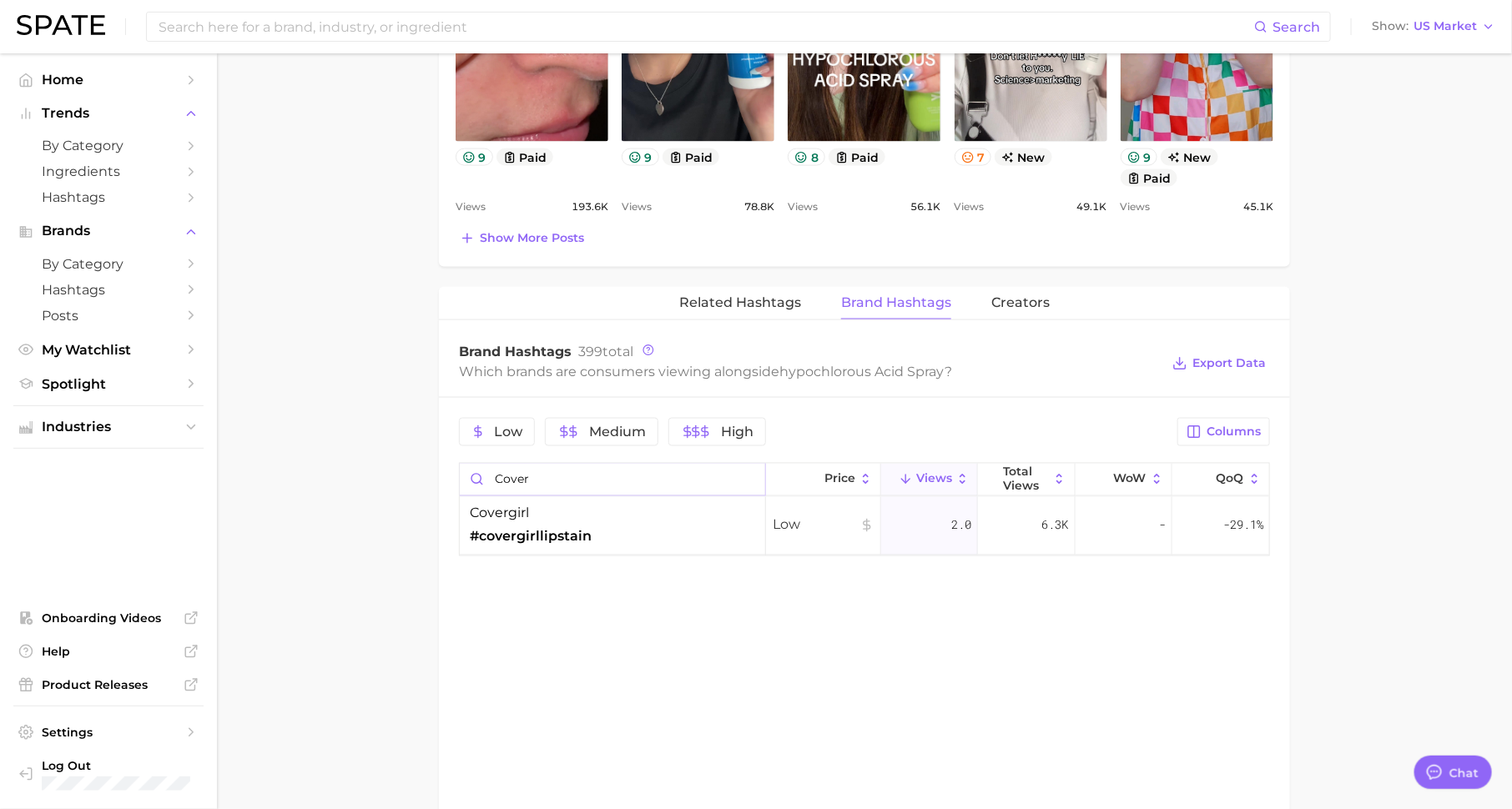
click at [749, 473] on input "cover" at bounding box center [613, 479] width 306 height 31
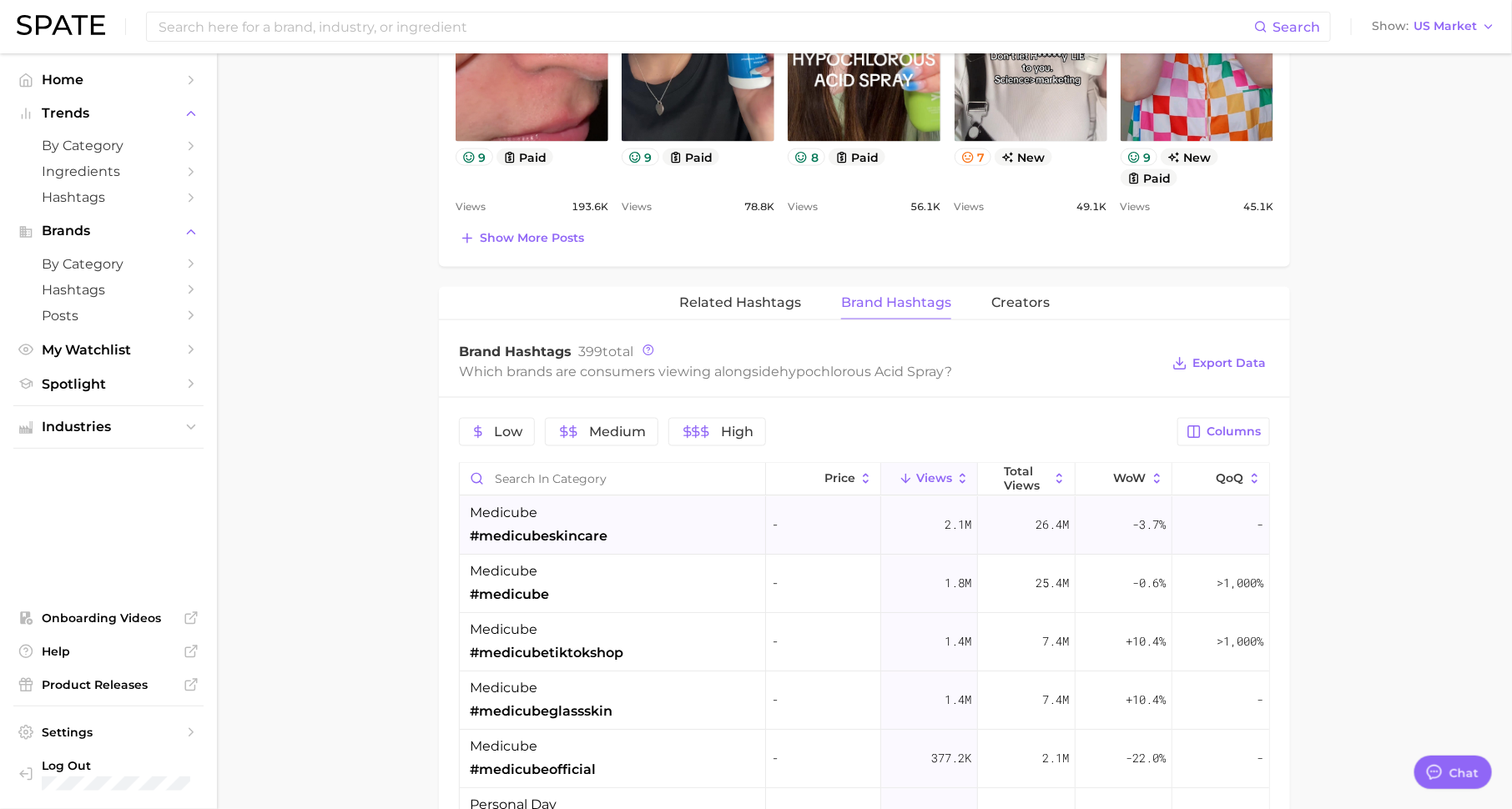
click at [651, 527] on div "medicube #medicubeskincare" at bounding box center [613, 526] width 306 height 58
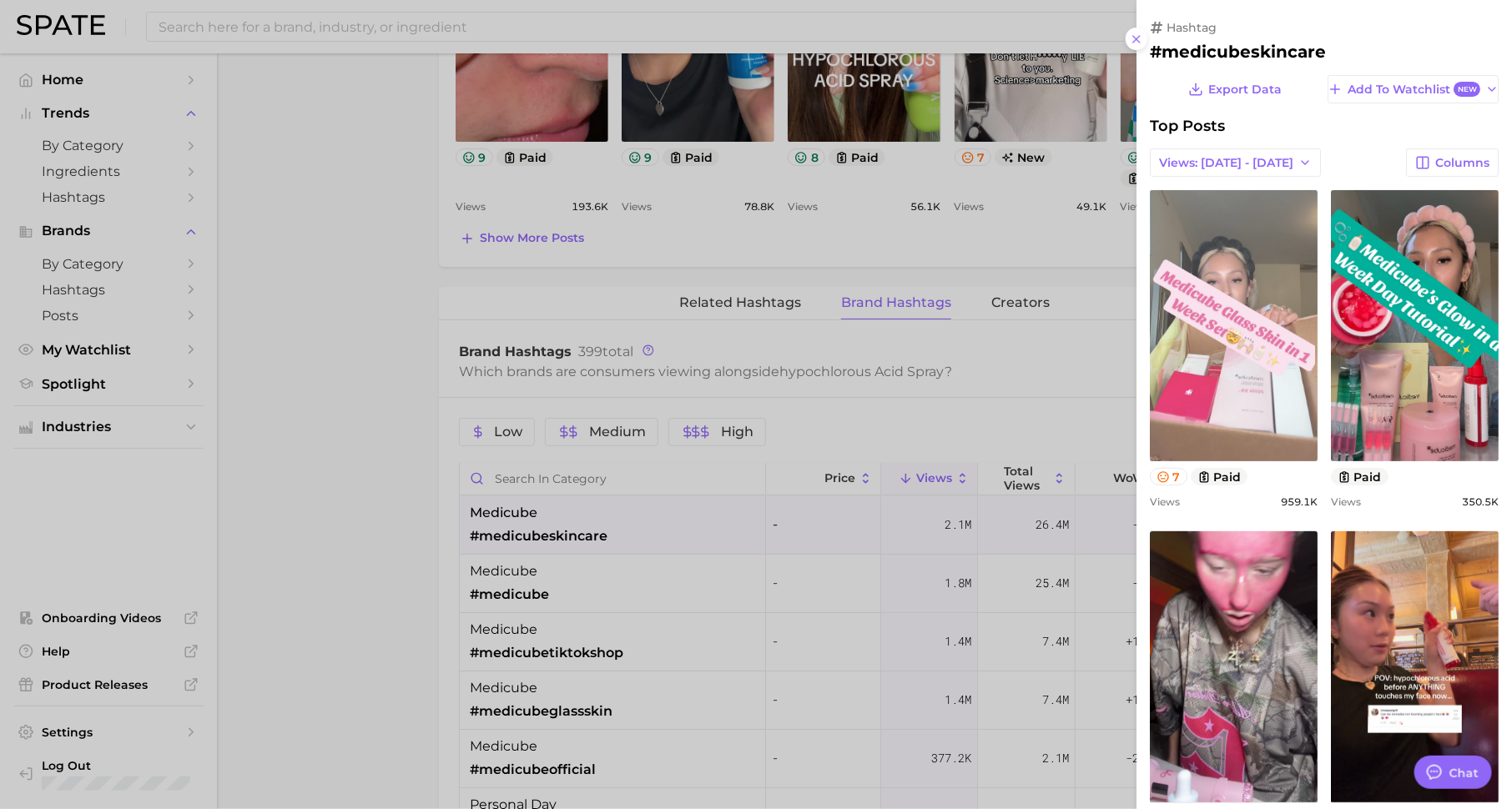
scroll to position [0, 0]
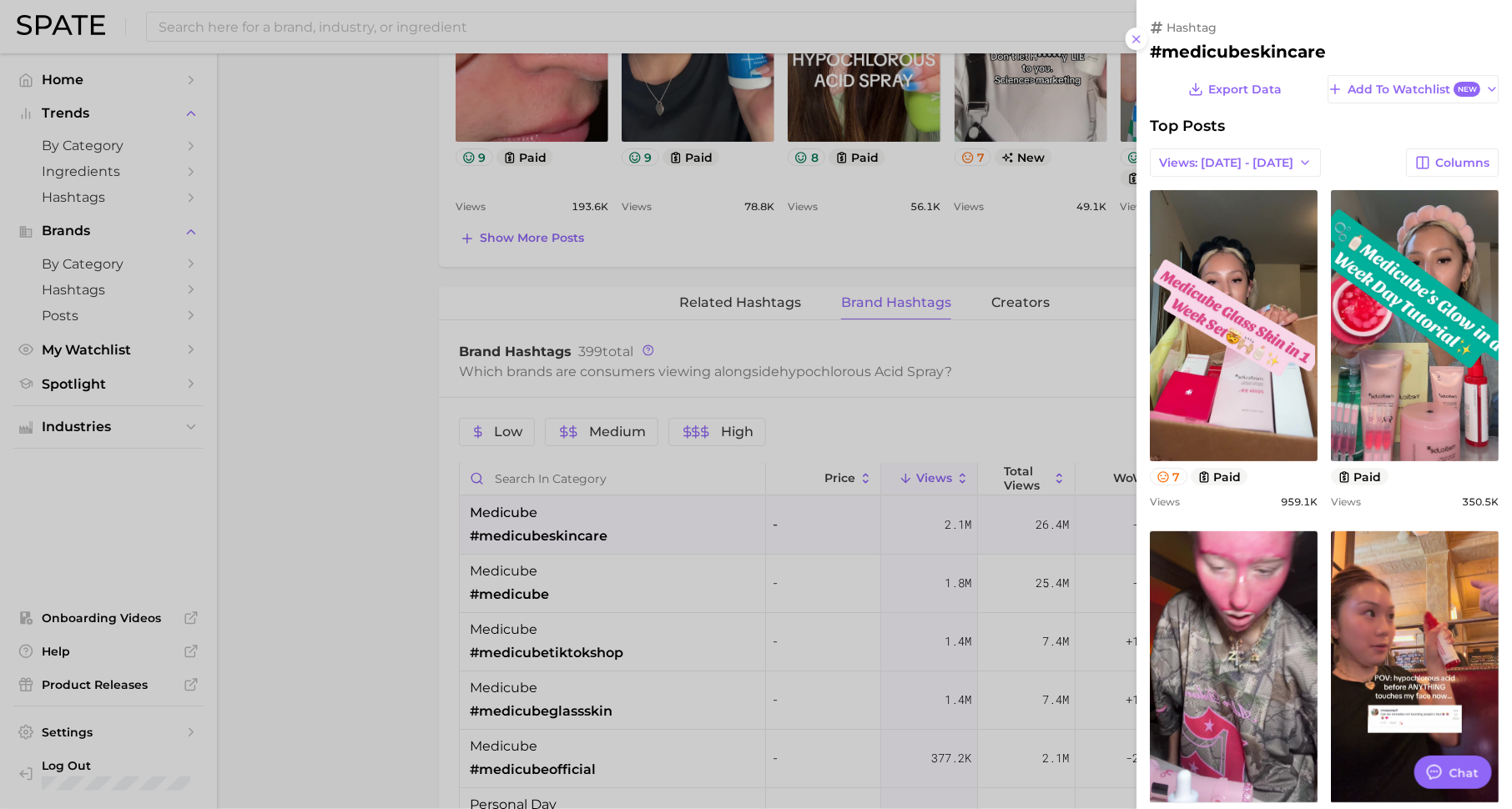
click at [870, 553] on div at bounding box center [756, 404] width 1512 height 809
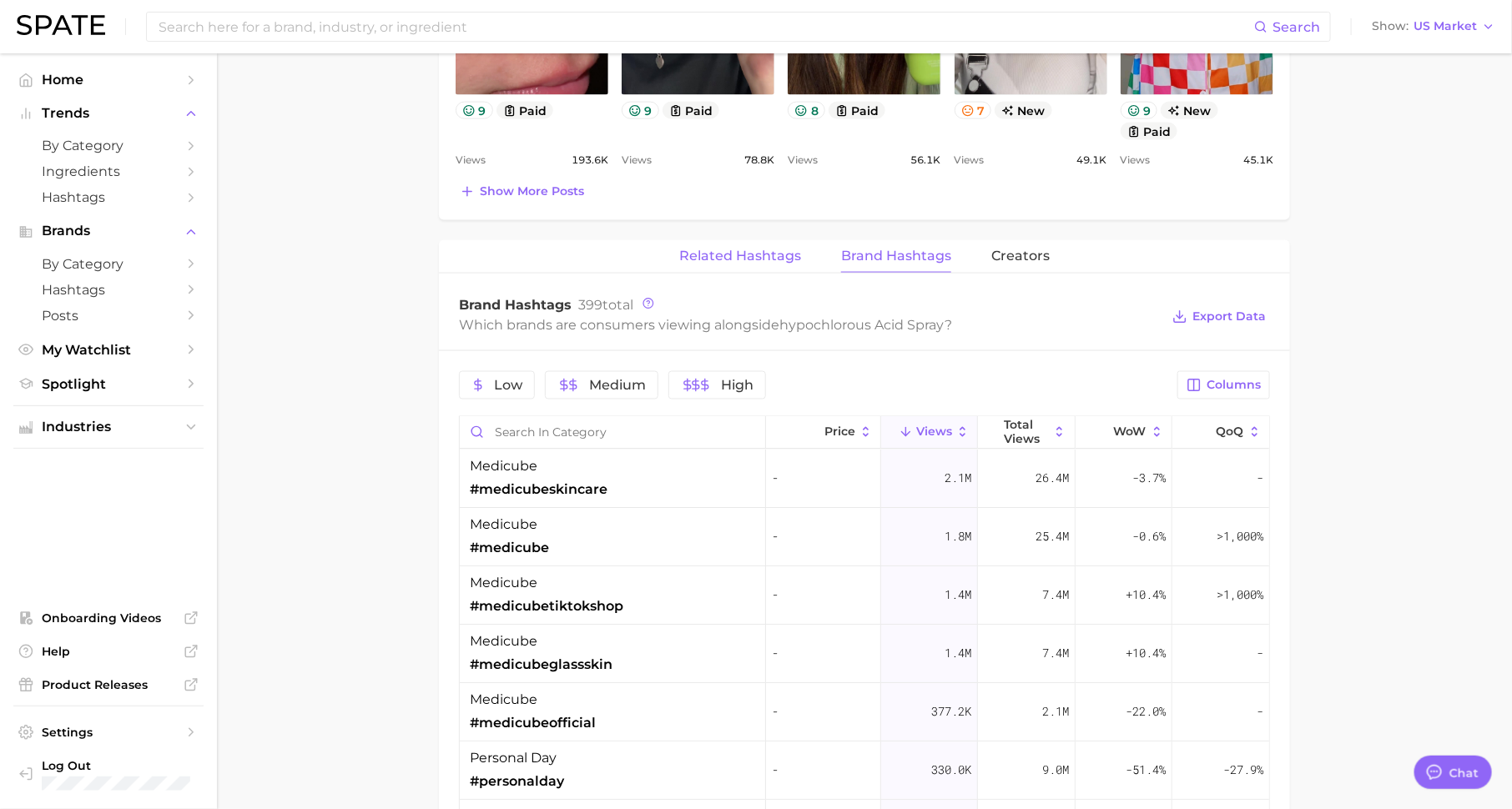
click at [751, 256] on span "Related Hashtags" at bounding box center [740, 256] width 122 height 15
